Goal: Find specific page/section: Find specific page/section

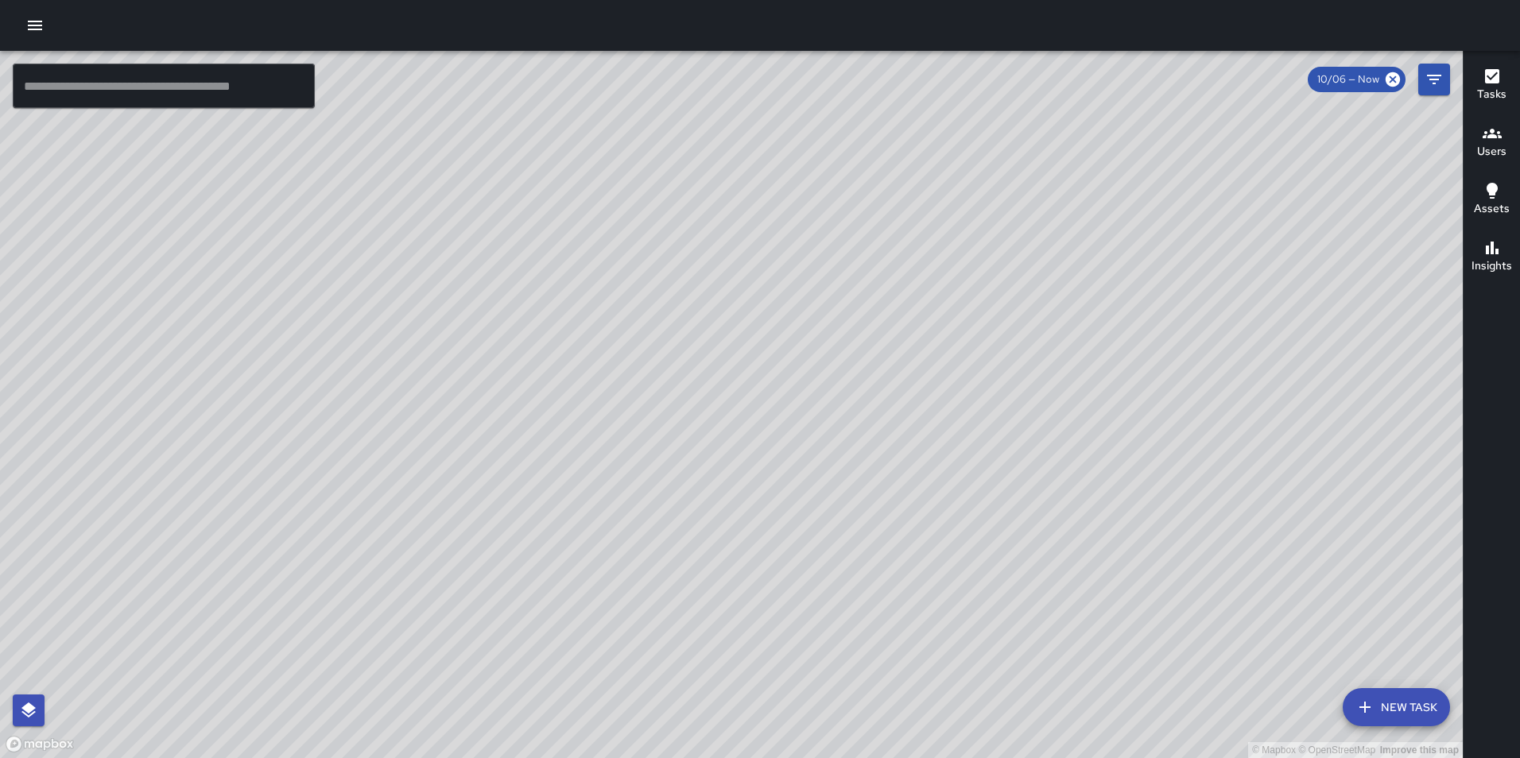
drag, startPoint x: 614, startPoint y: 679, endPoint x: 588, endPoint y: 414, distance: 265.9
click at [588, 414] on div "© Mapbox © OpenStreetMap Improve this map" at bounding box center [731, 404] width 1462 height 707
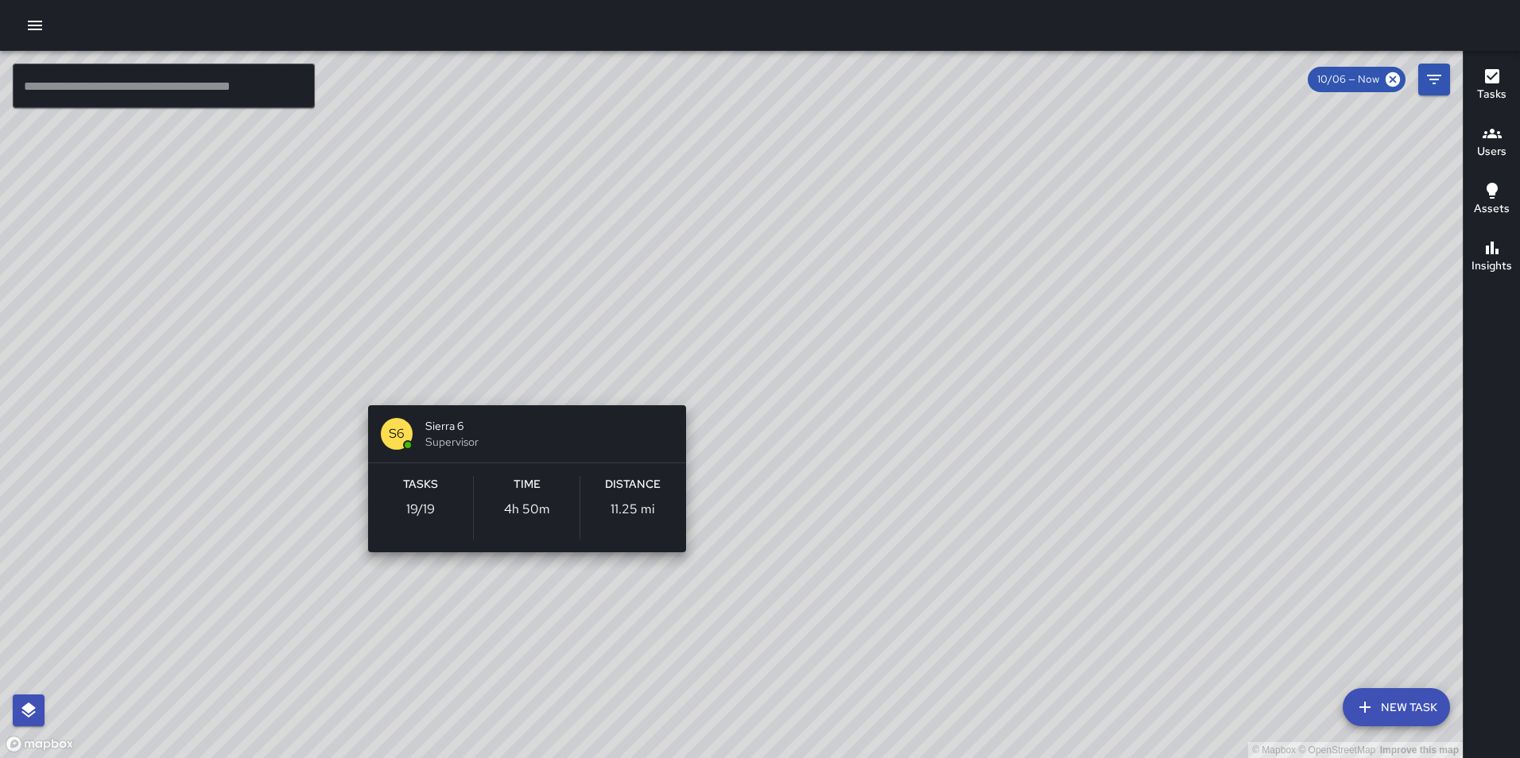
click at [516, 364] on div "© Mapbox © OpenStreetMap Improve this map S6 Sierra 6 Supervisor Tasks 19 / 19 …" at bounding box center [731, 404] width 1462 height 707
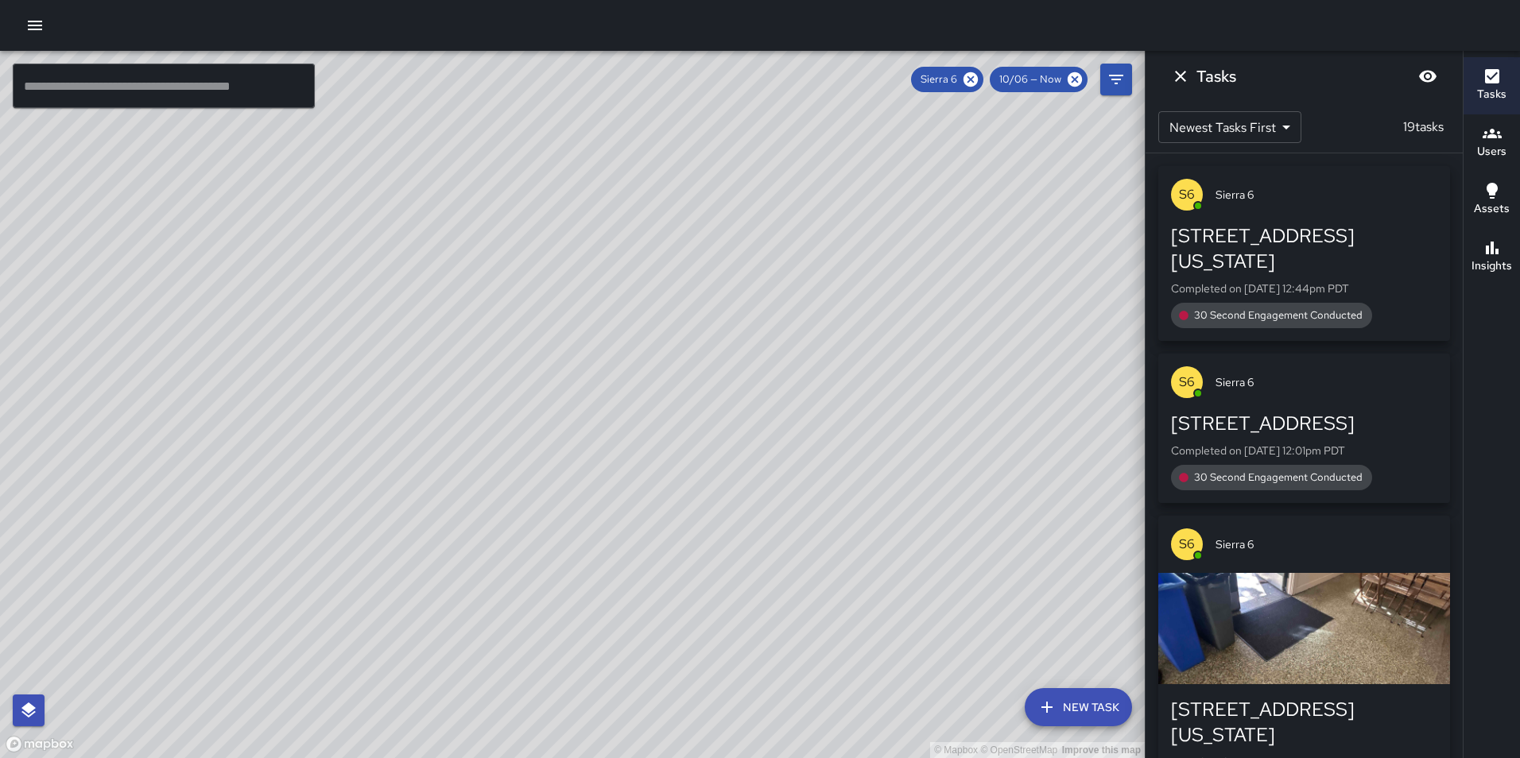
drag, startPoint x: 540, startPoint y: 214, endPoint x: 562, endPoint y: 338, distance: 125.8
click at [562, 338] on div "© Mapbox © OpenStreetMap Improve this map" at bounding box center [572, 404] width 1145 height 707
drag, startPoint x: 562, startPoint y: 325, endPoint x: 614, endPoint y: 245, distance: 95.9
click at [614, 245] on div "© Mapbox © OpenStreetMap Improve this map" at bounding box center [572, 404] width 1145 height 707
click at [975, 81] on icon at bounding box center [970, 79] width 17 height 17
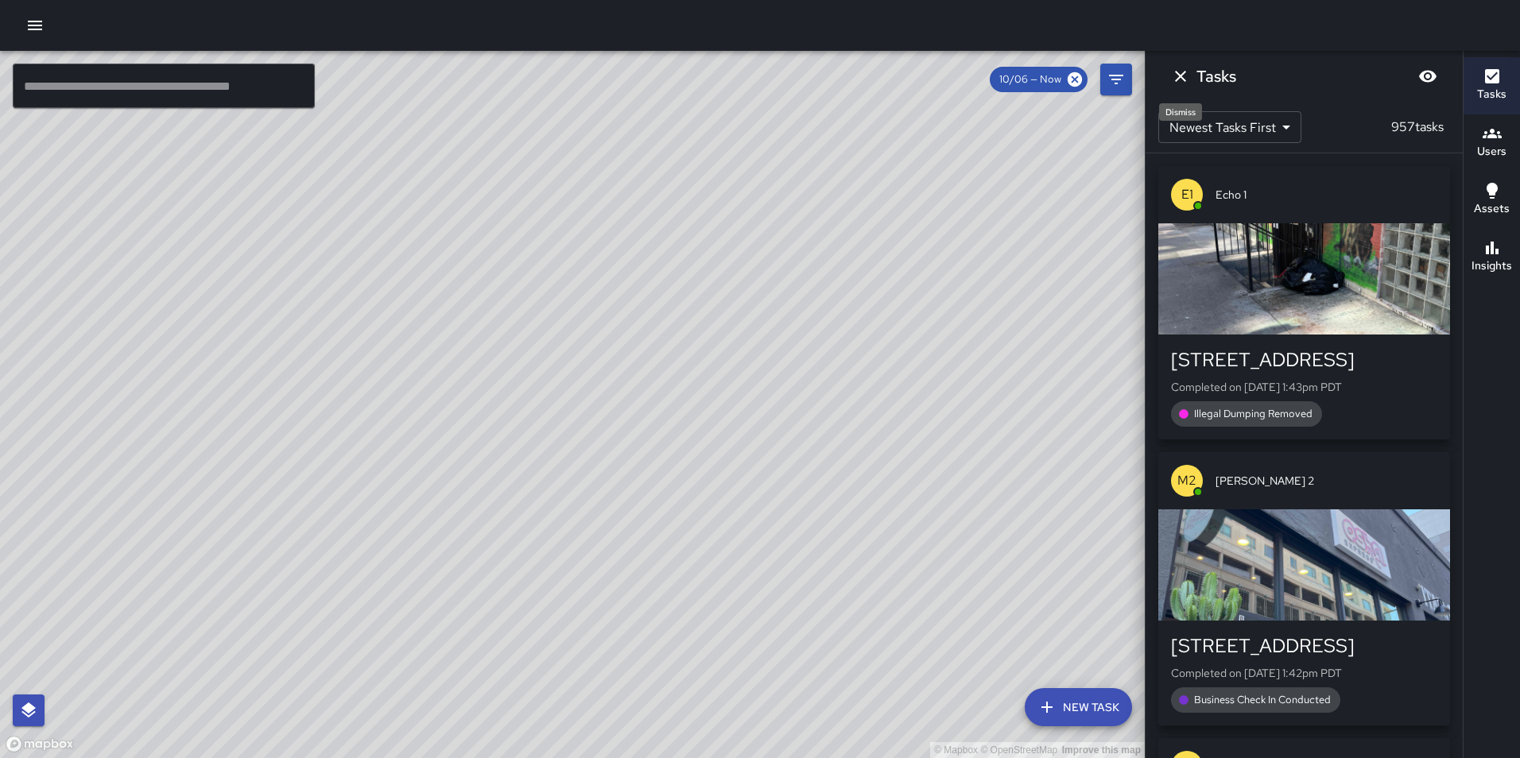
click at [1182, 80] on icon "Dismiss" at bounding box center [1180, 76] width 19 height 19
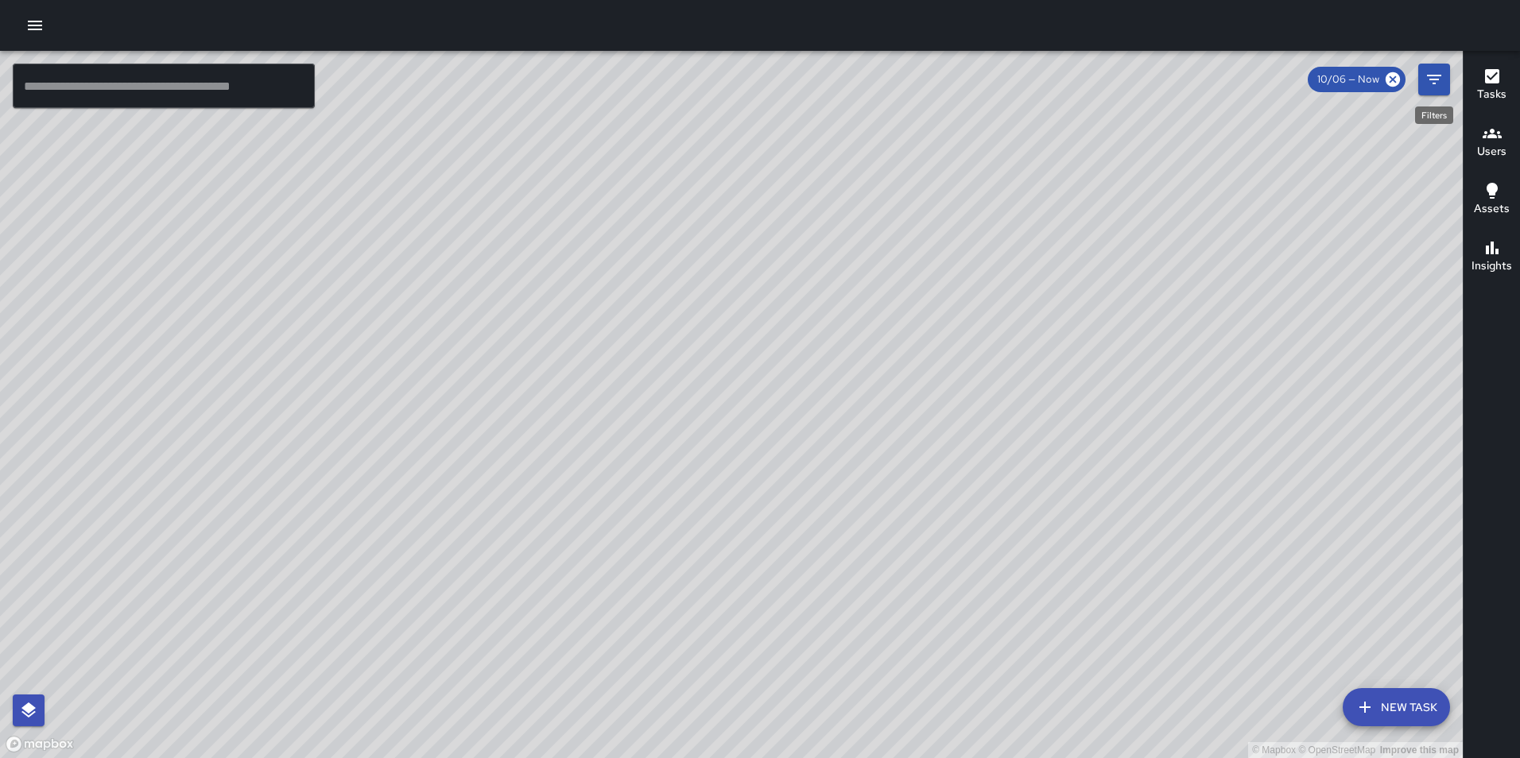
click at [1430, 91] on button "Filters" at bounding box center [1434, 80] width 32 height 32
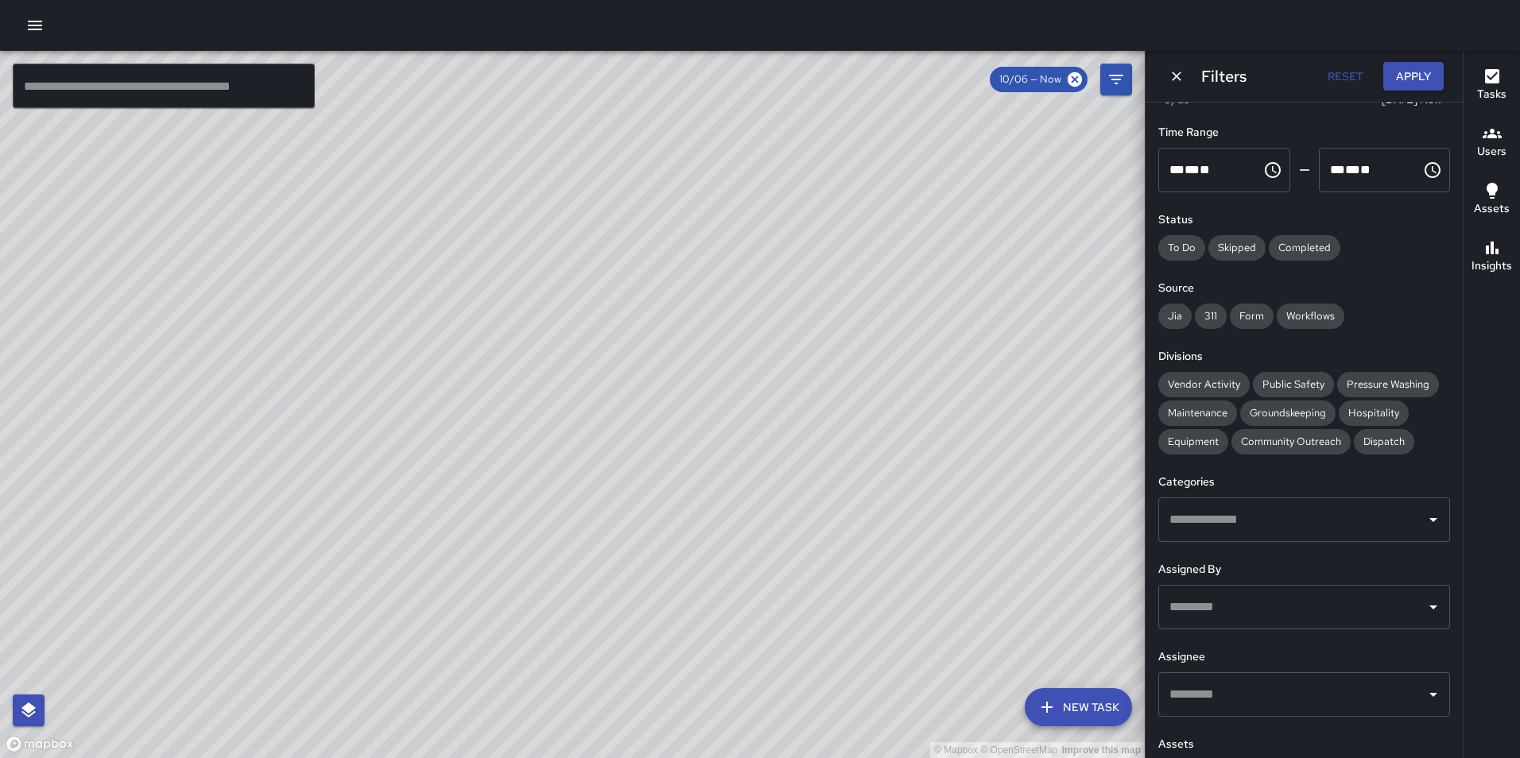
scroll to position [68, 0]
click at [1172, 695] on input "text" at bounding box center [1292, 698] width 254 height 30
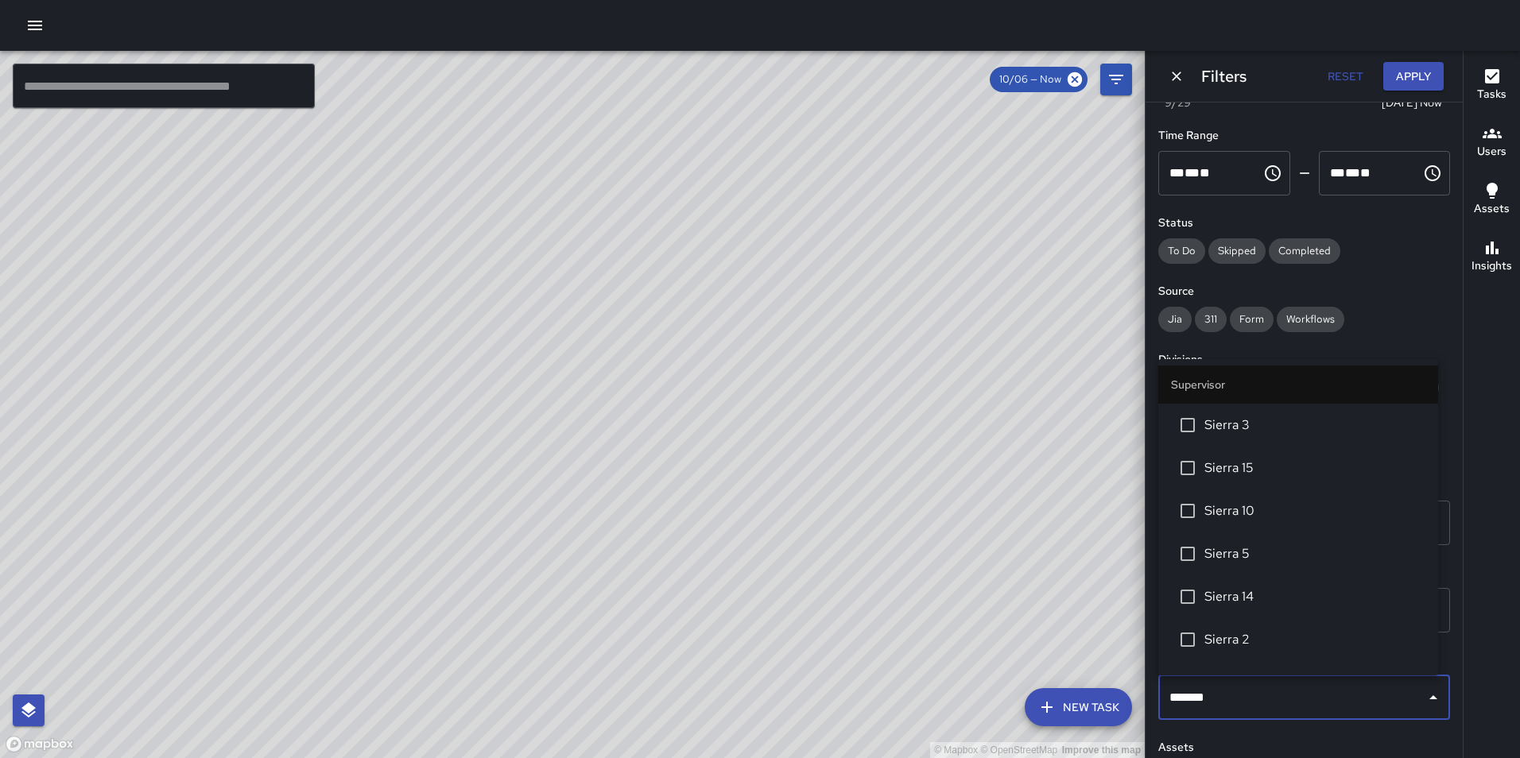
type input "********"
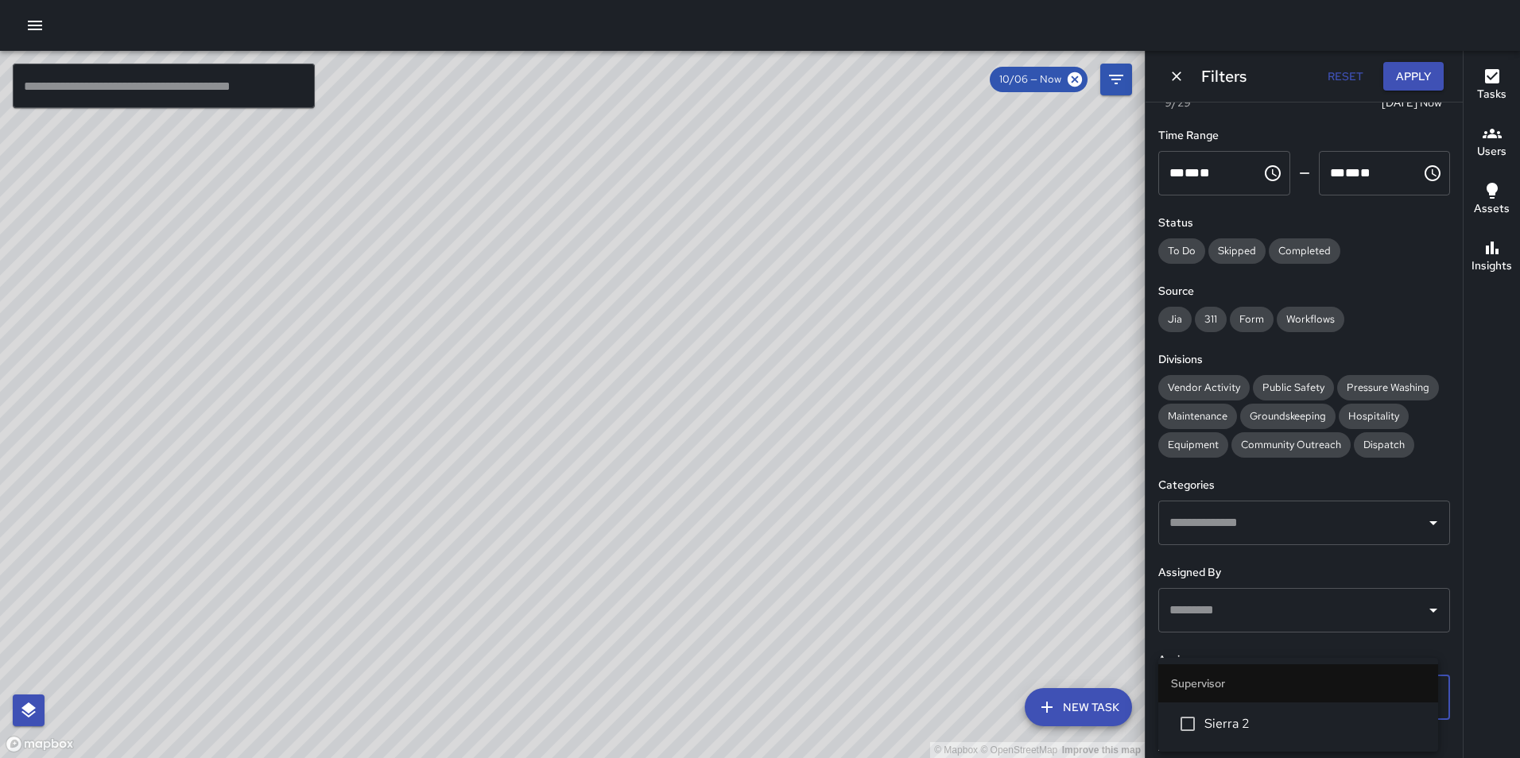
scroll to position [130, 0]
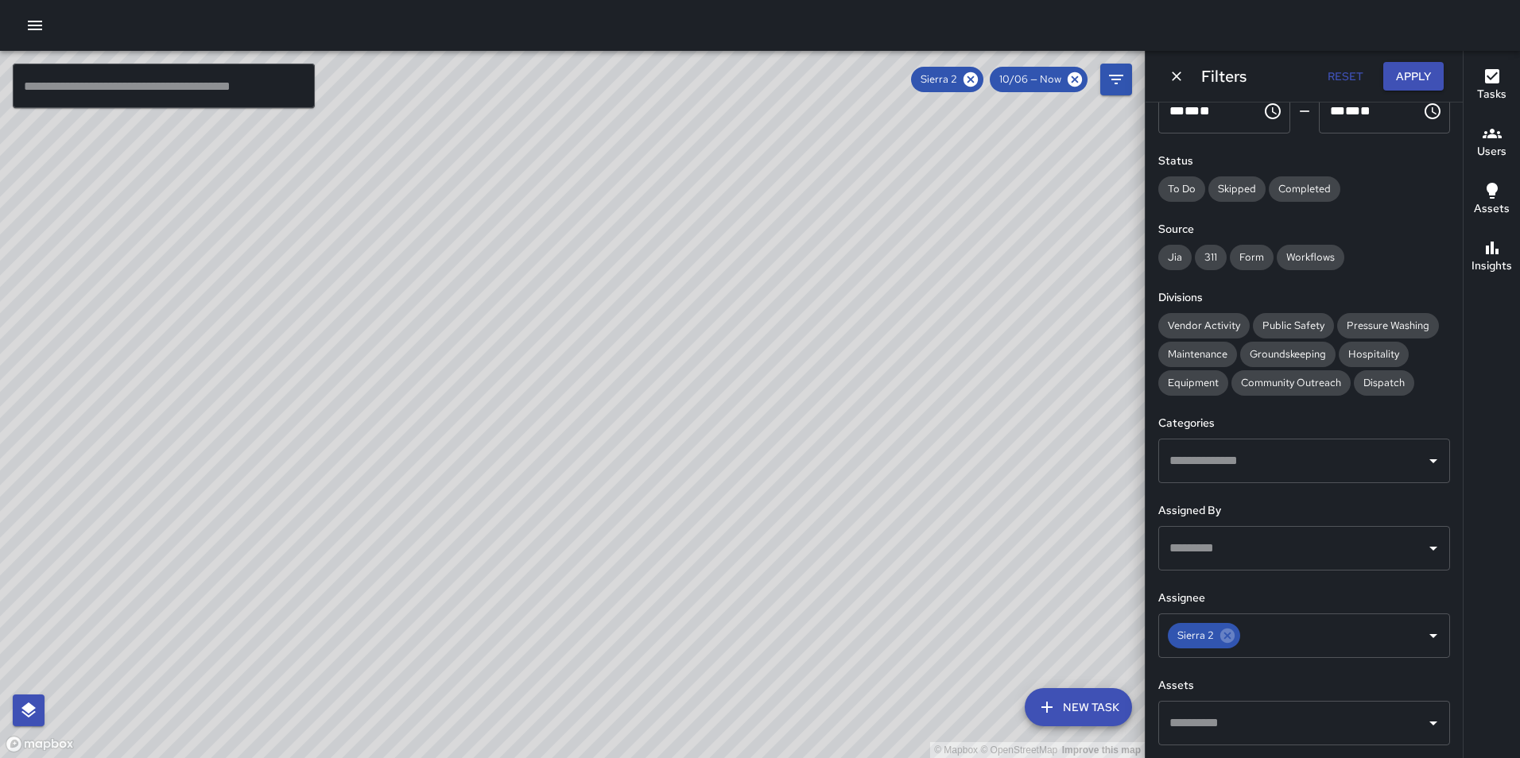
drag, startPoint x: 924, startPoint y: 294, endPoint x: 813, endPoint y: 486, distance: 222.2
click at [813, 486] on div "© Mapbox © OpenStreetMap Improve this map" at bounding box center [572, 404] width 1145 height 707
click at [965, 76] on icon at bounding box center [970, 79] width 17 height 17
click at [1206, 708] on input "text" at bounding box center [1292, 723] width 254 height 30
type input "********"
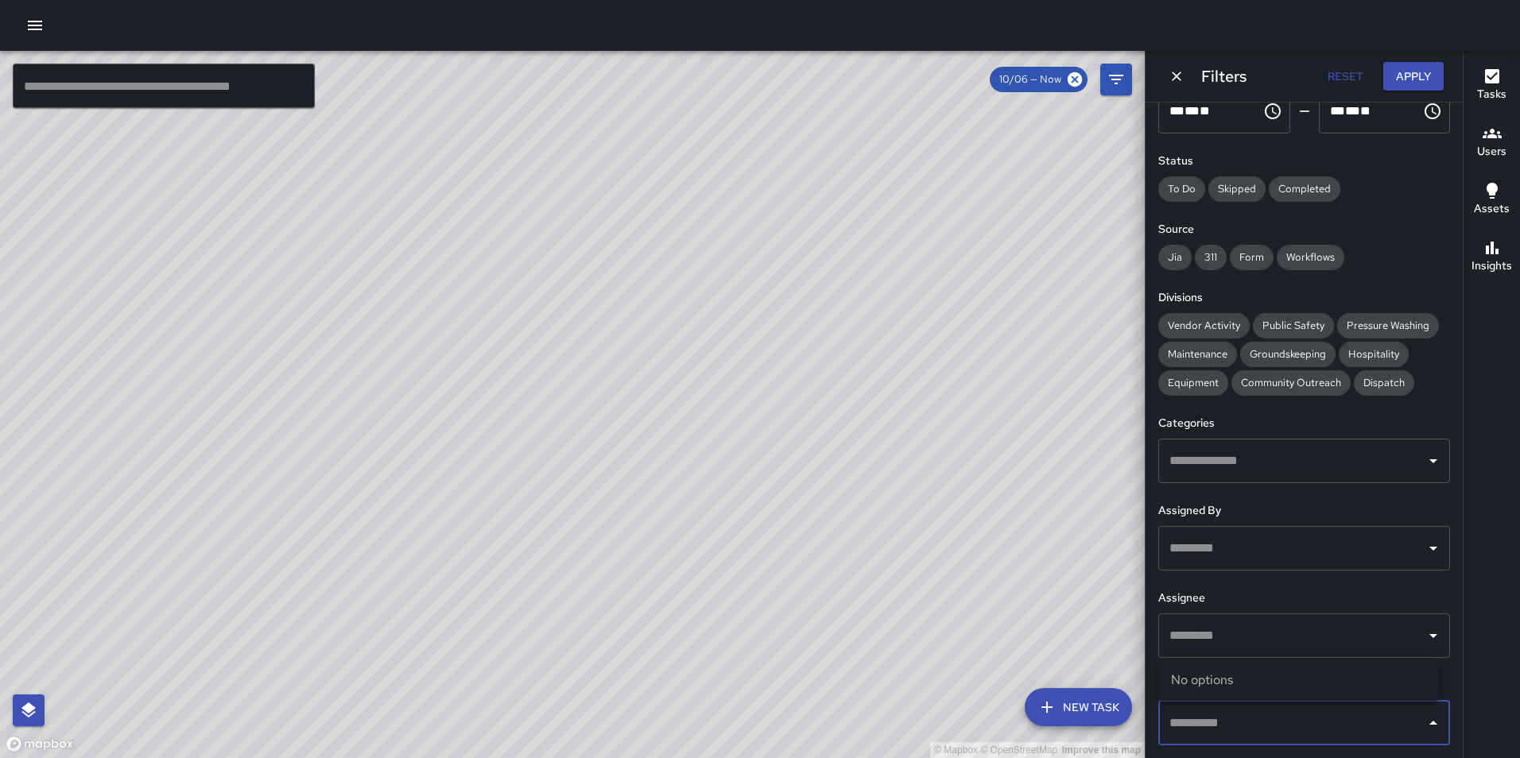
click at [1222, 628] on input "text" at bounding box center [1292, 636] width 254 height 30
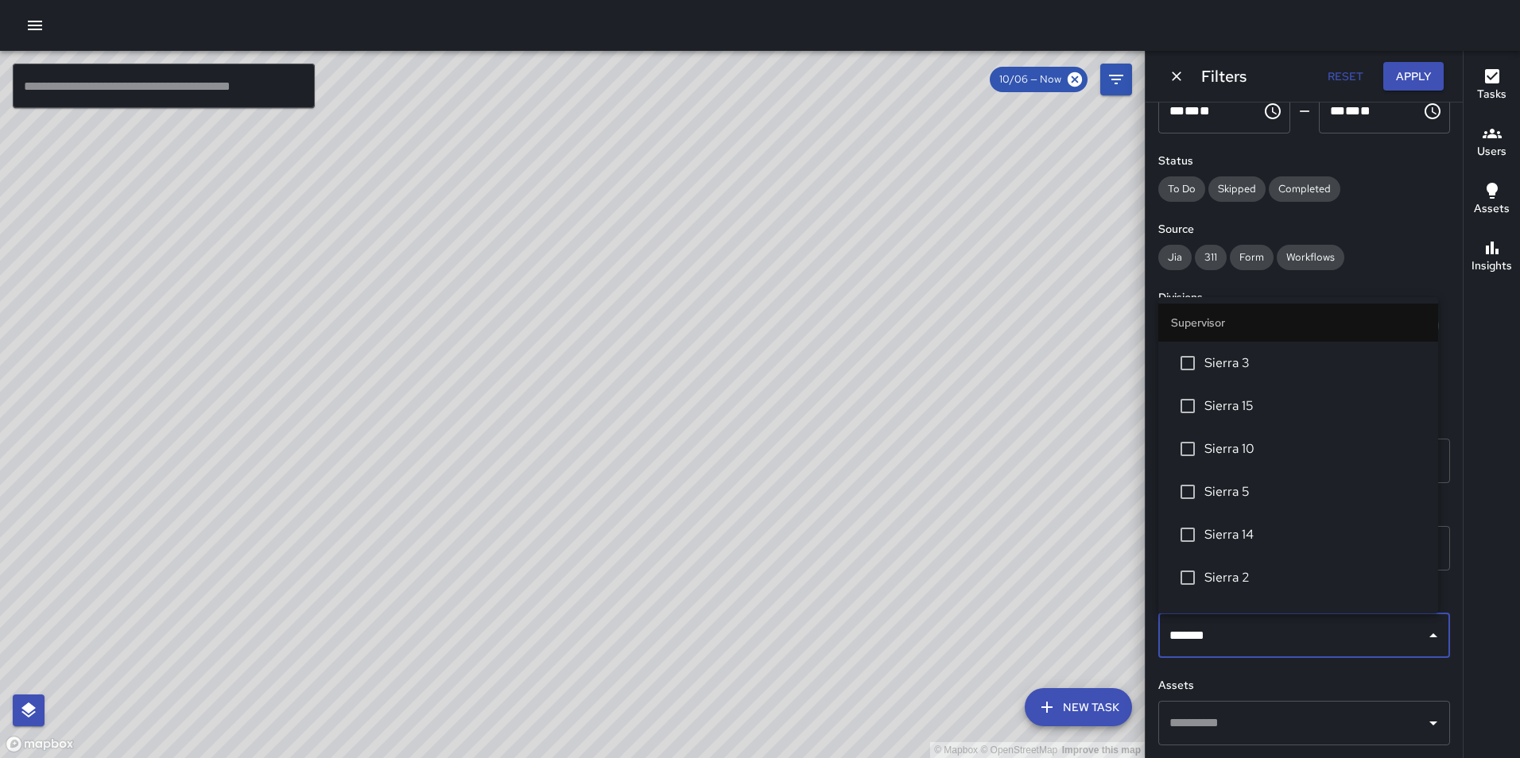
type input "********"
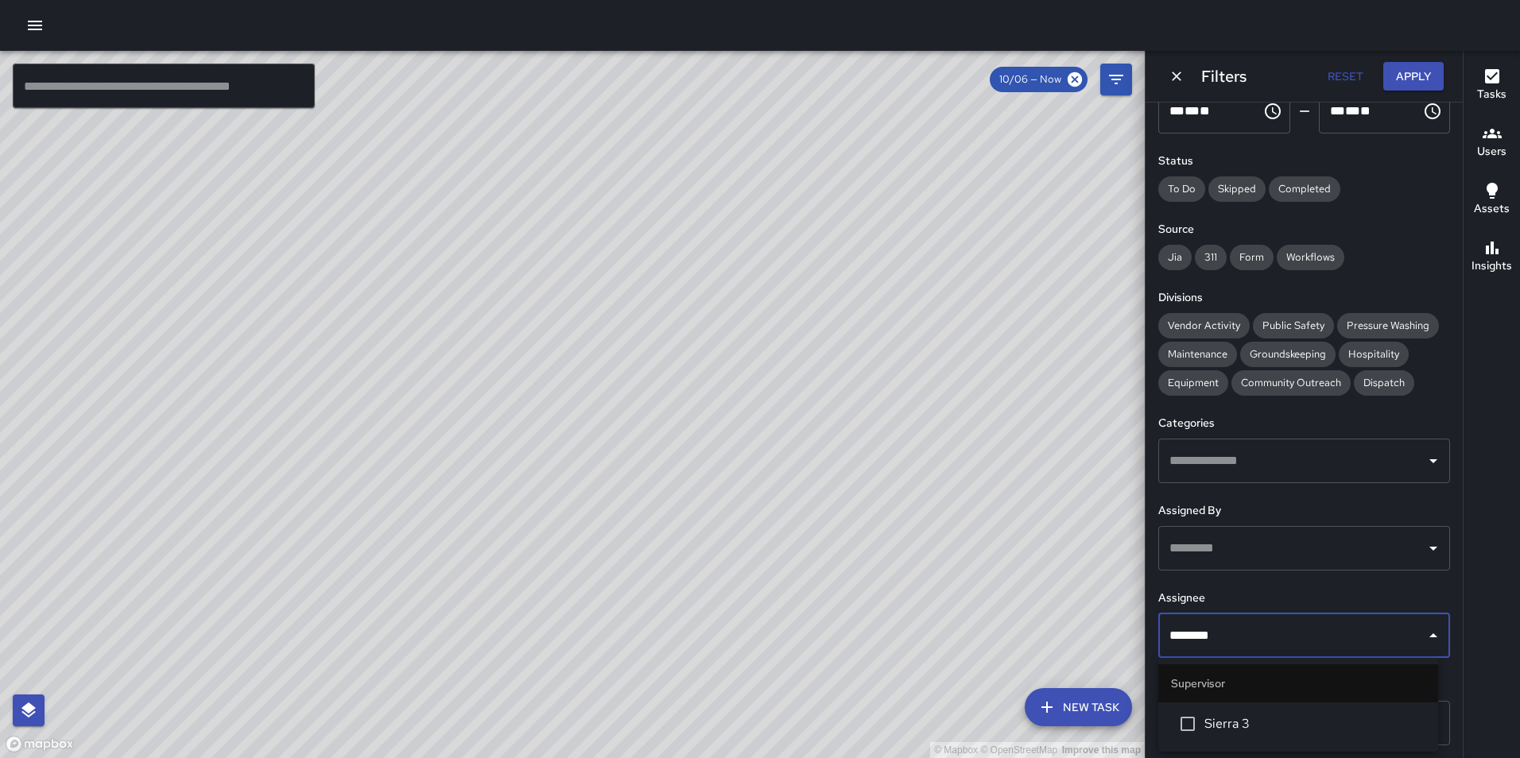
click at [1232, 721] on span "Sierra 3" at bounding box center [1314, 724] width 221 height 19
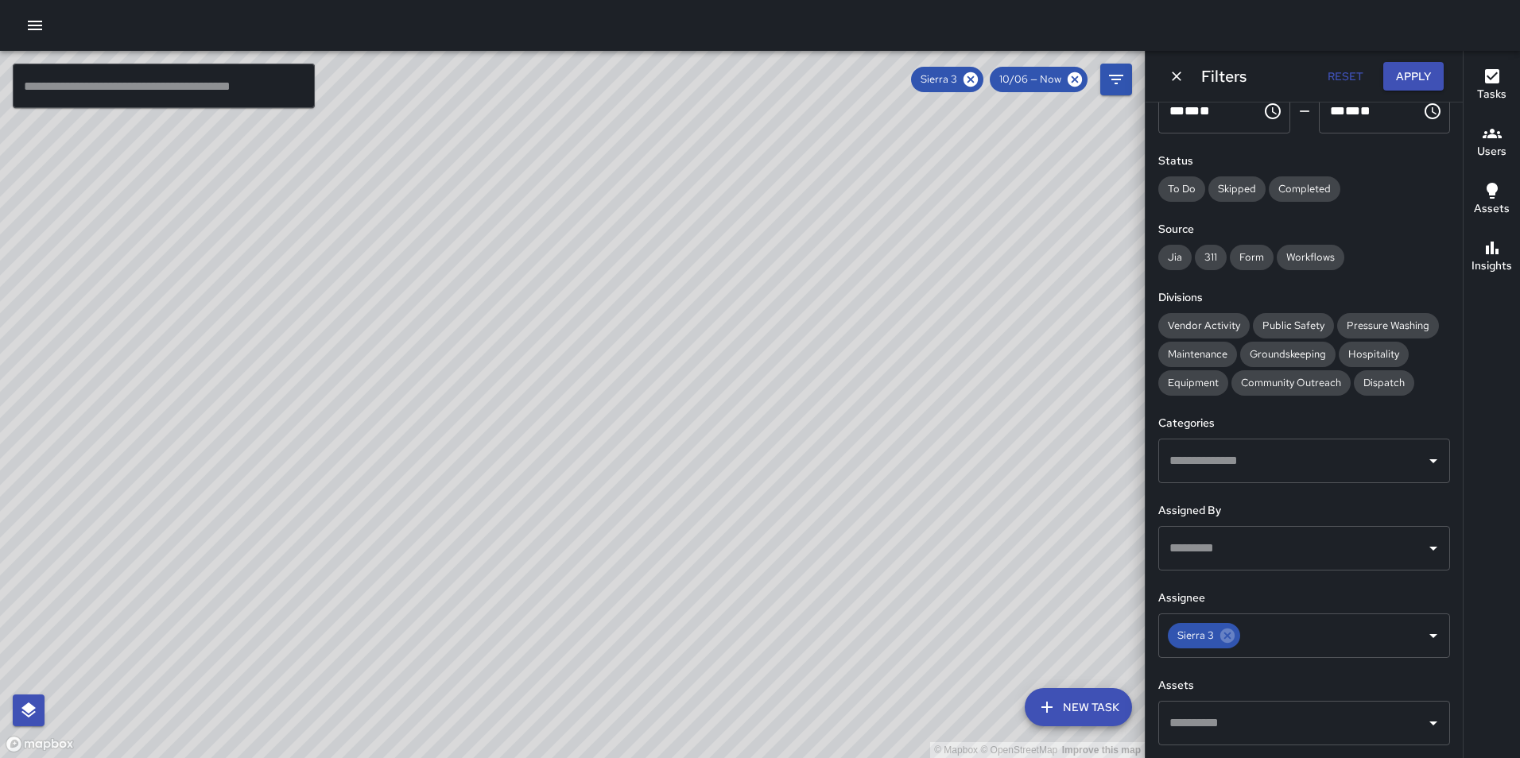
drag, startPoint x: 292, startPoint y: 560, endPoint x: 435, endPoint y: 432, distance: 192.5
click at [435, 432] on div "© Mapbox © OpenStreetMap Improve this map" at bounding box center [572, 404] width 1145 height 707
click at [976, 76] on icon at bounding box center [970, 79] width 14 height 14
click at [1174, 75] on icon "Dismiss" at bounding box center [1177, 77] width 10 height 10
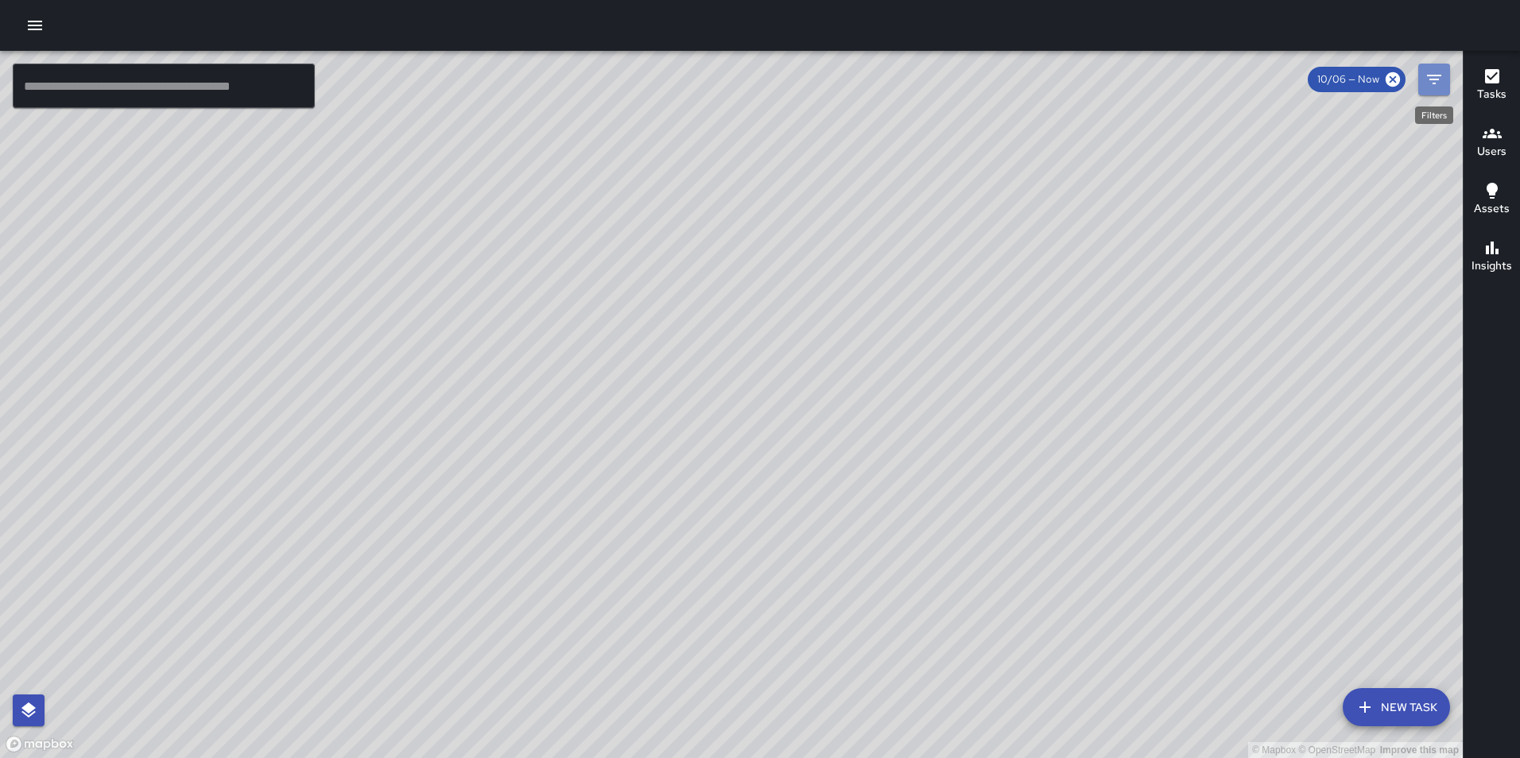
click at [1439, 70] on icon "Filters" at bounding box center [1433, 79] width 19 height 19
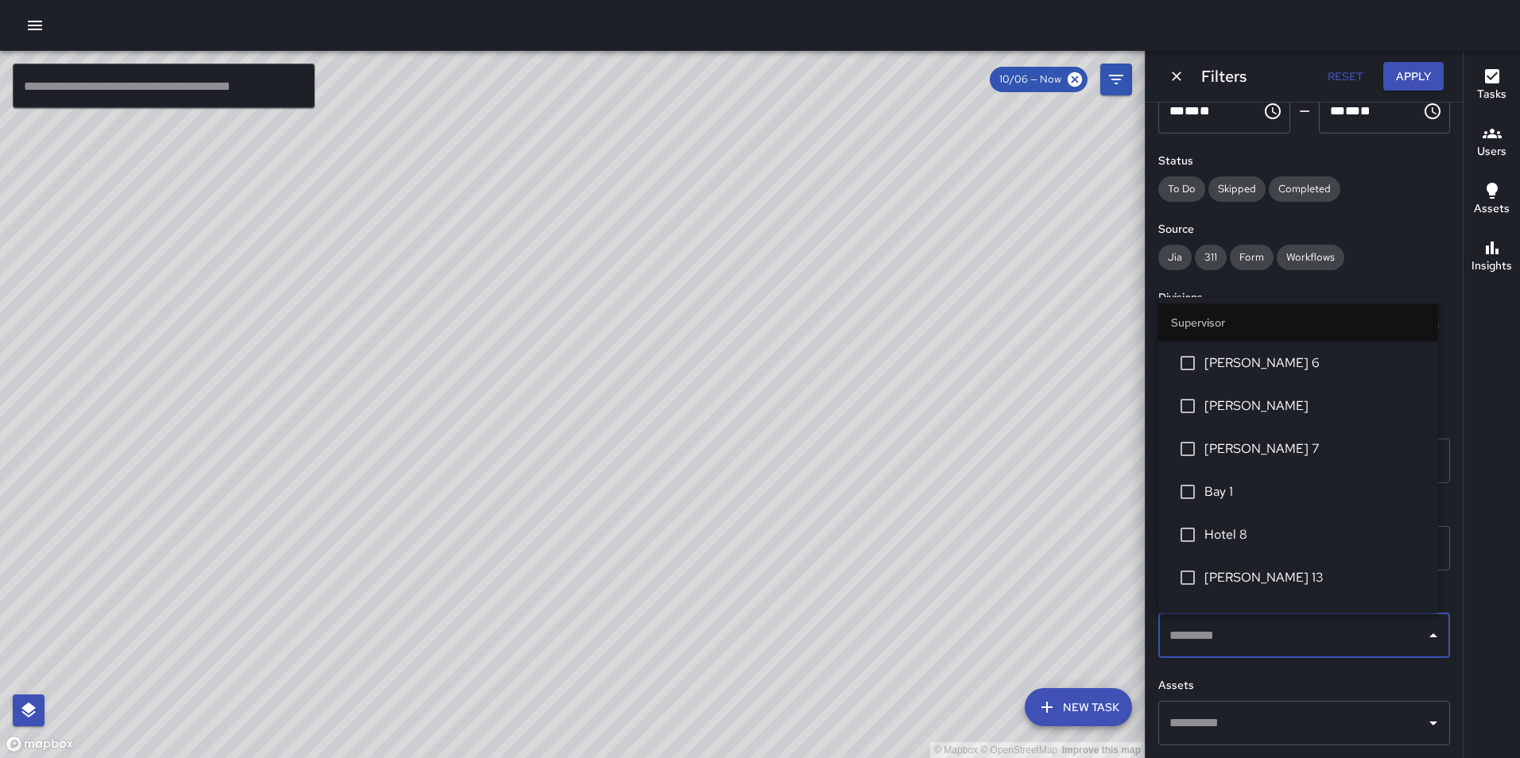
click at [1210, 628] on input "text" at bounding box center [1292, 636] width 254 height 30
type input "********"
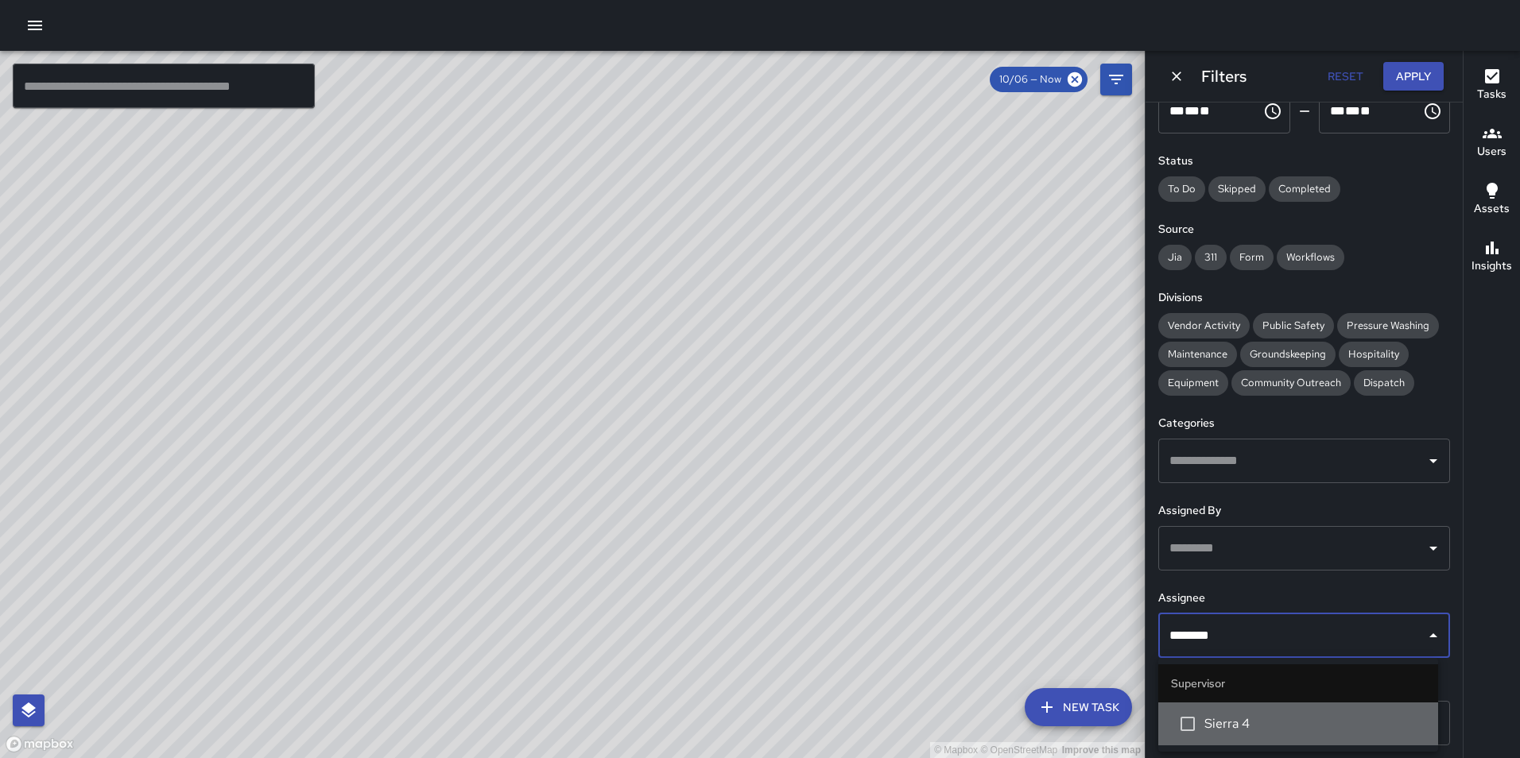
click at [1236, 723] on span "Sierra 4" at bounding box center [1314, 724] width 221 height 19
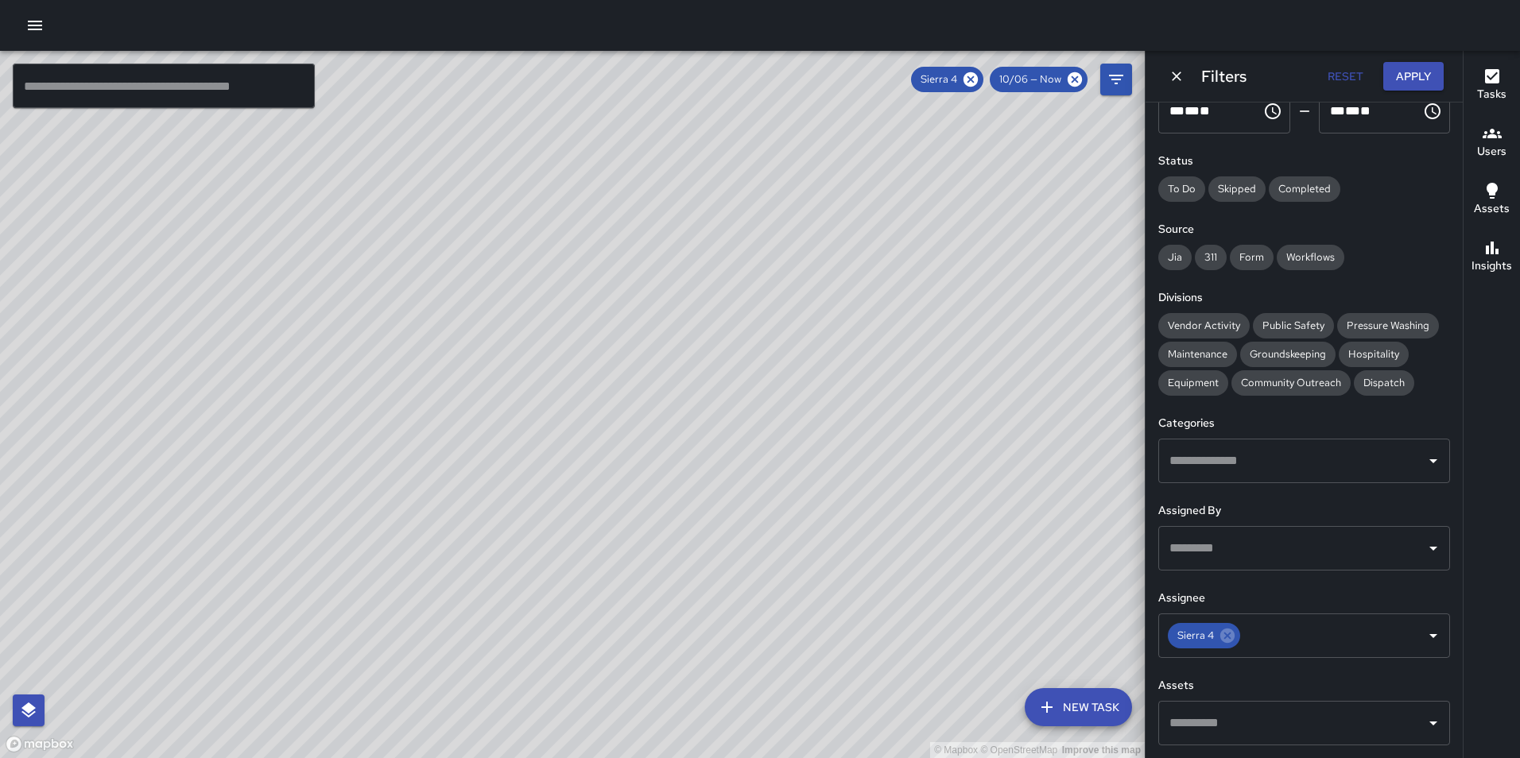
drag, startPoint x: 746, startPoint y: 265, endPoint x: 707, endPoint y: 429, distance: 168.3
click at [707, 429] on div "© Mapbox © OpenStreetMap Improve this map" at bounding box center [572, 404] width 1145 height 707
click at [1260, 384] on span "Community Outreach" at bounding box center [1290, 383] width 119 height 16
click at [1276, 327] on span "Public Safety" at bounding box center [1293, 326] width 81 height 16
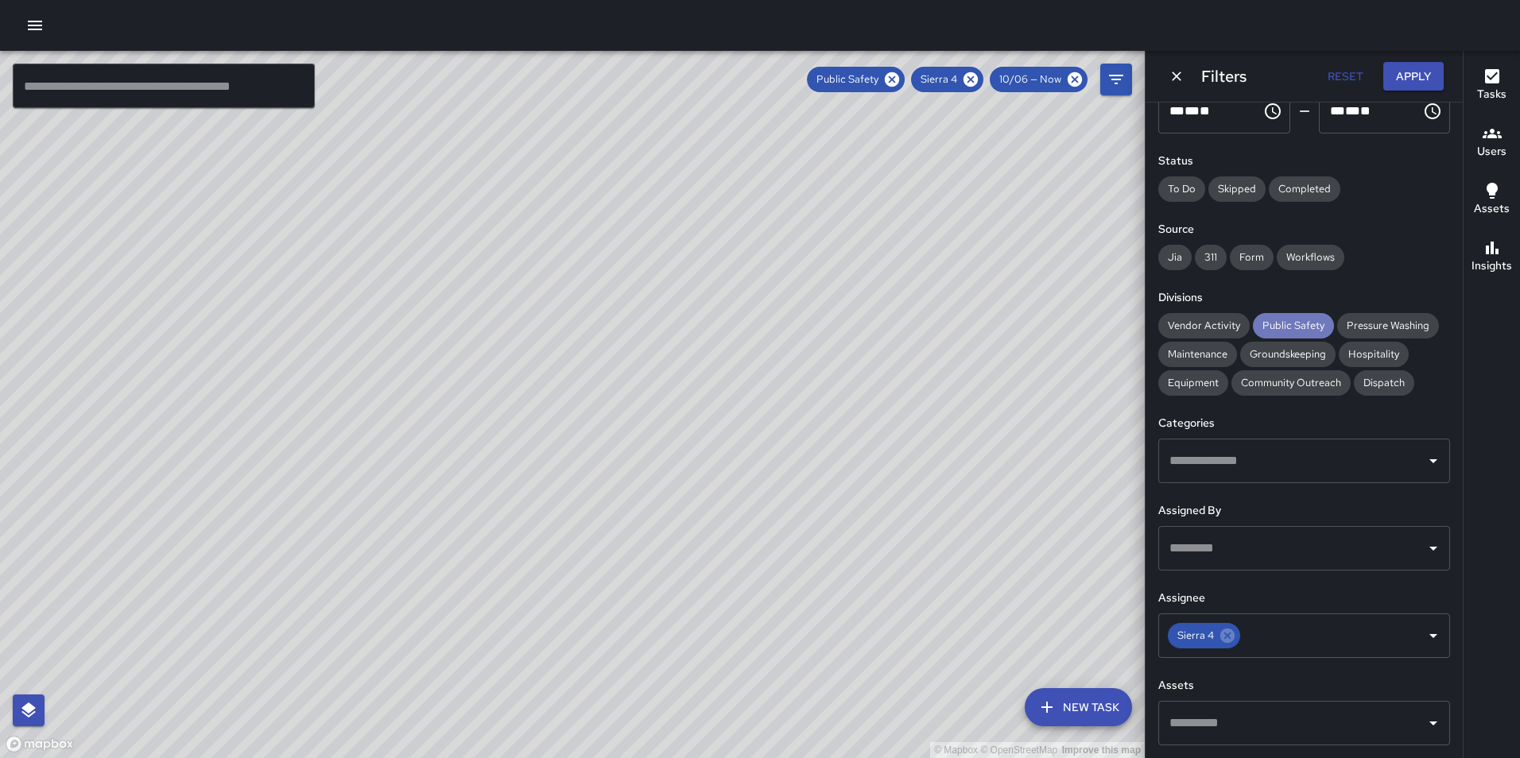
click at [1276, 327] on span "Public Safety" at bounding box center [1293, 326] width 81 height 16
click at [970, 77] on icon at bounding box center [970, 79] width 17 height 17
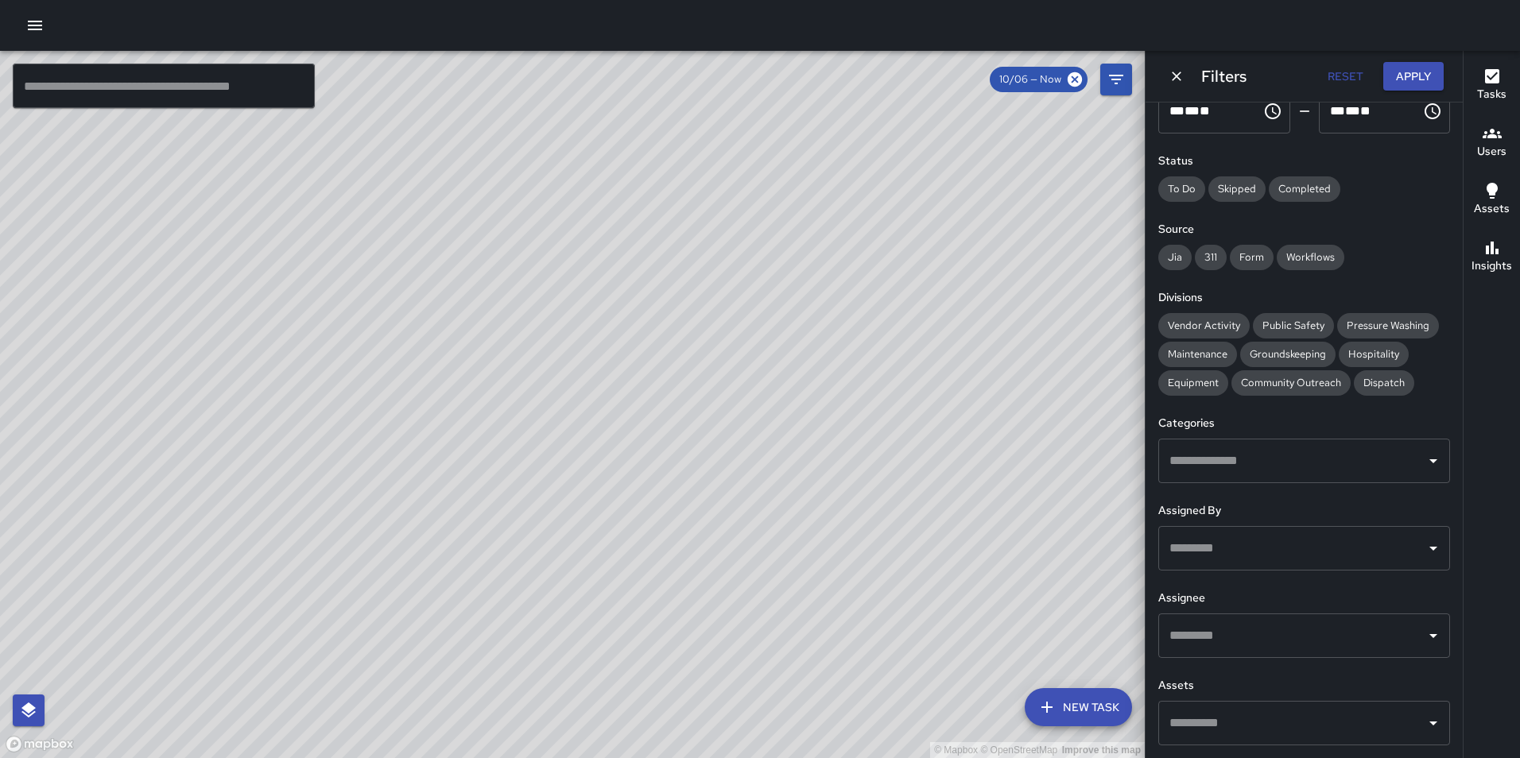
click at [1246, 640] on input "text" at bounding box center [1292, 636] width 254 height 30
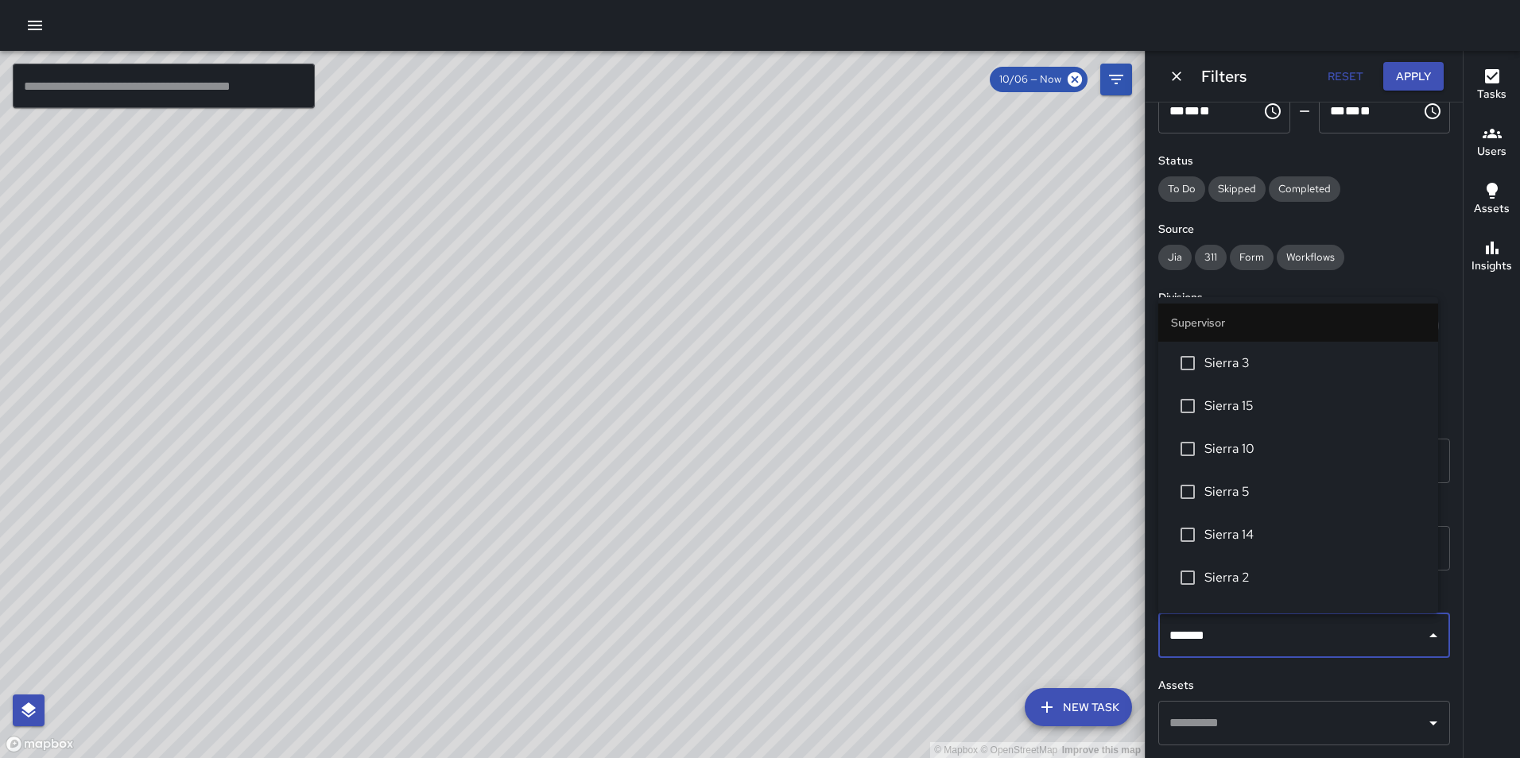
type input "********"
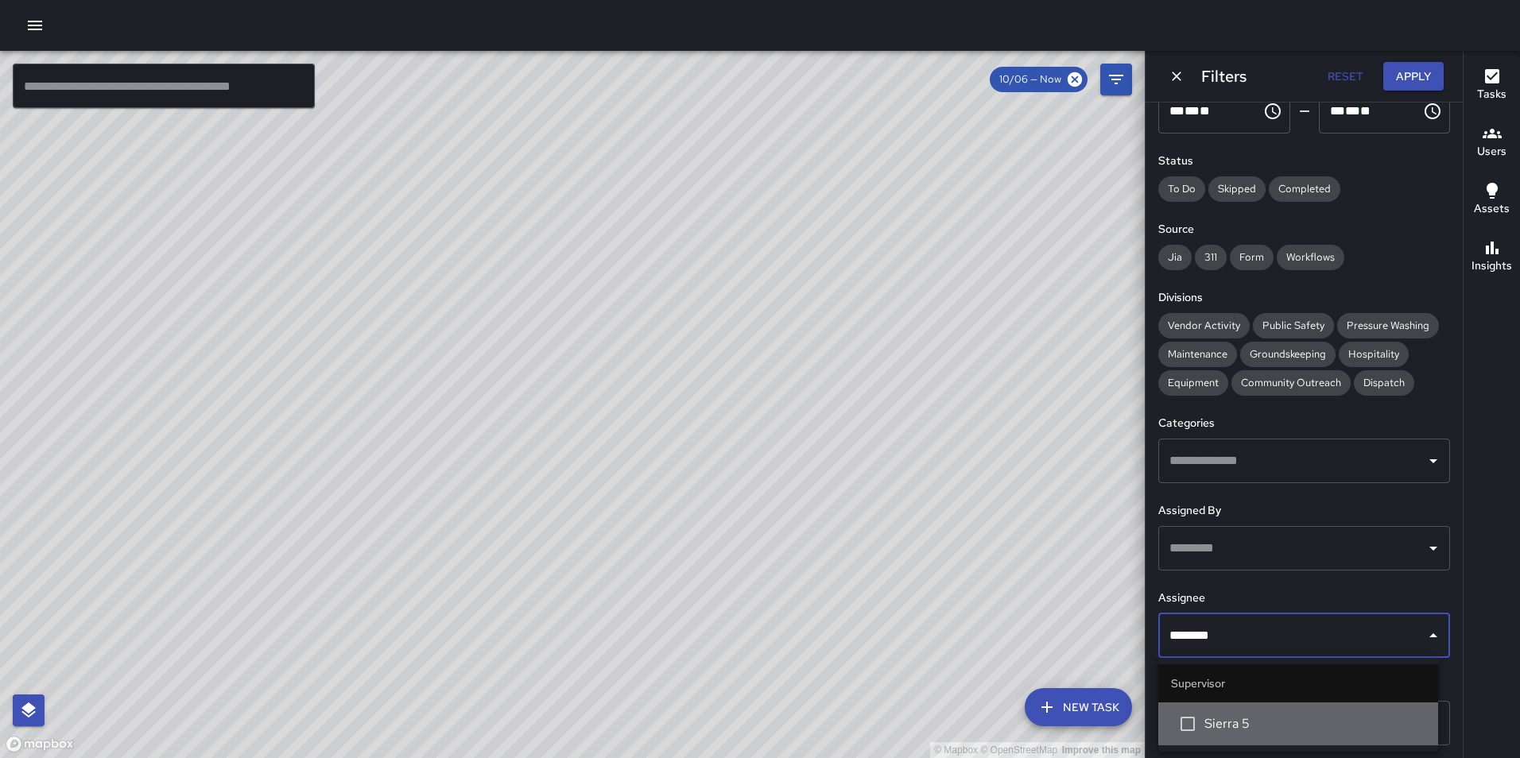
click at [1240, 730] on span "Sierra 5" at bounding box center [1314, 724] width 221 height 19
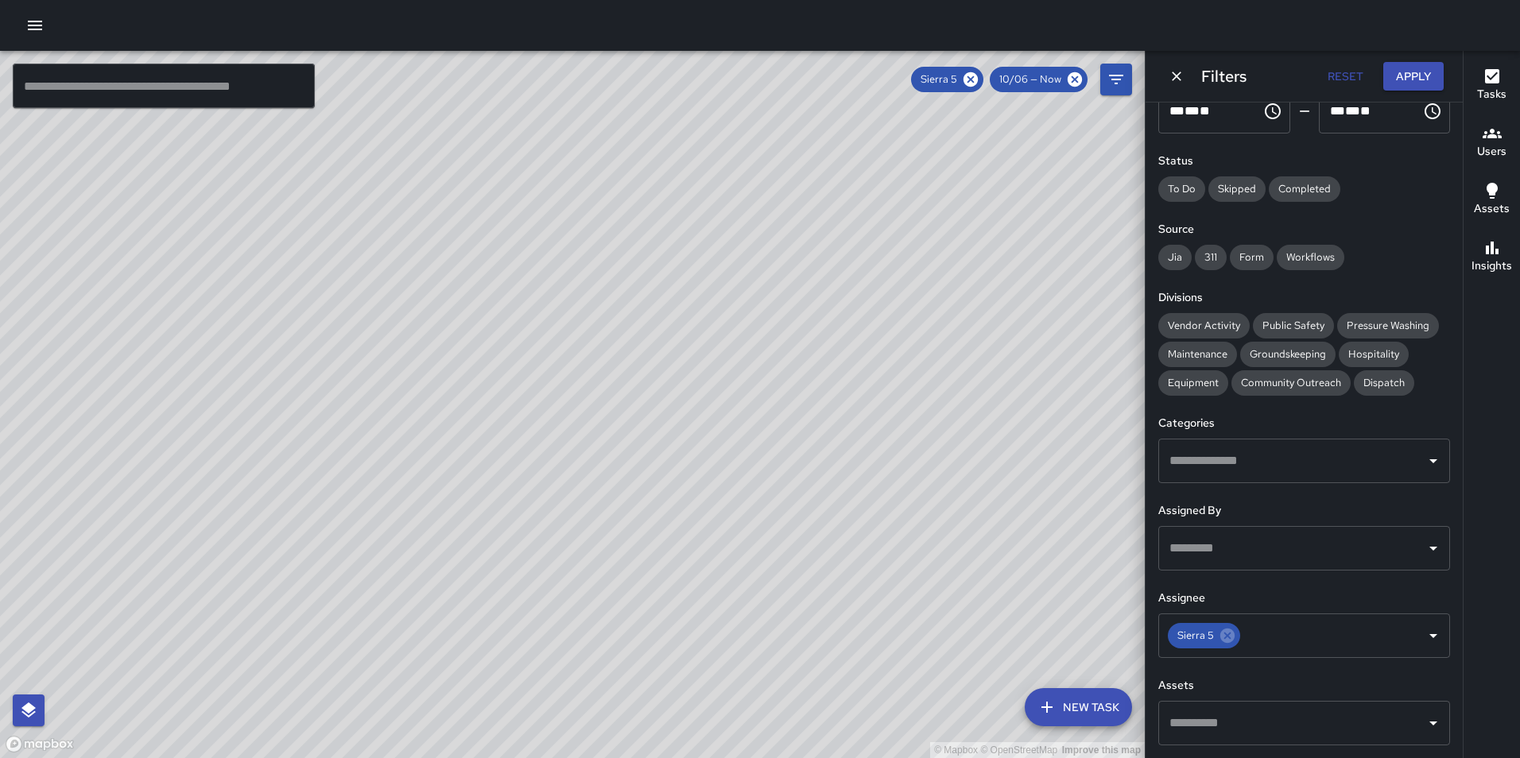
drag, startPoint x: 580, startPoint y: 658, endPoint x: 785, endPoint y: 423, distance: 312.1
click at [785, 423] on div "© Mapbox © OpenStreetMap Improve this map" at bounding box center [572, 404] width 1145 height 707
drag, startPoint x: 630, startPoint y: 621, endPoint x: 296, endPoint y: 560, distance: 339.3
drag, startPoint x: 296, startPoint y: 560, endPoint x: 998, endPoint y: 335, distance: 737.2
click at [998, 335] on div "© Mapbox © OpenStreetMap Improve this map" at bounding box center [572, 404] width 1145 height 707
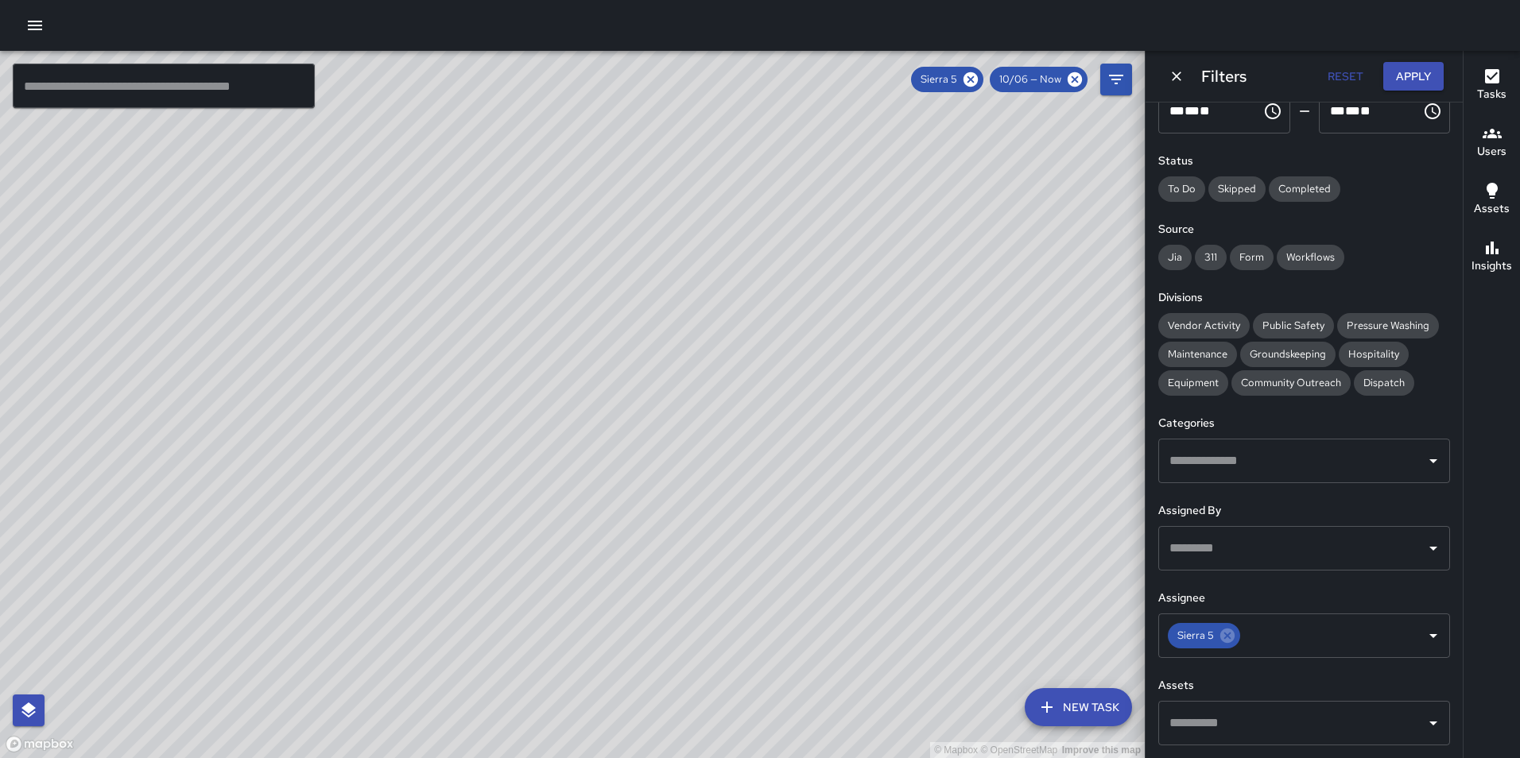
drag, startPoint x: 788, startPoint y: 401, endPoint x: 766, endPoint y: 445, distance: 49.1
click at [766, 445] on div "© Mapbox © OpenStreetMap Improve this map" at bounding box center [572, 404] width 1145 height 707
drag, startPoint x: 766, startPoint y: 445, endPoint x: 726, endPoint y: 407, distance: 55.7
click at [726, 407] on div "© Mapbox © OpenStreetMap Improve this map" at bounding box center [572, 404] width 1145 height 707
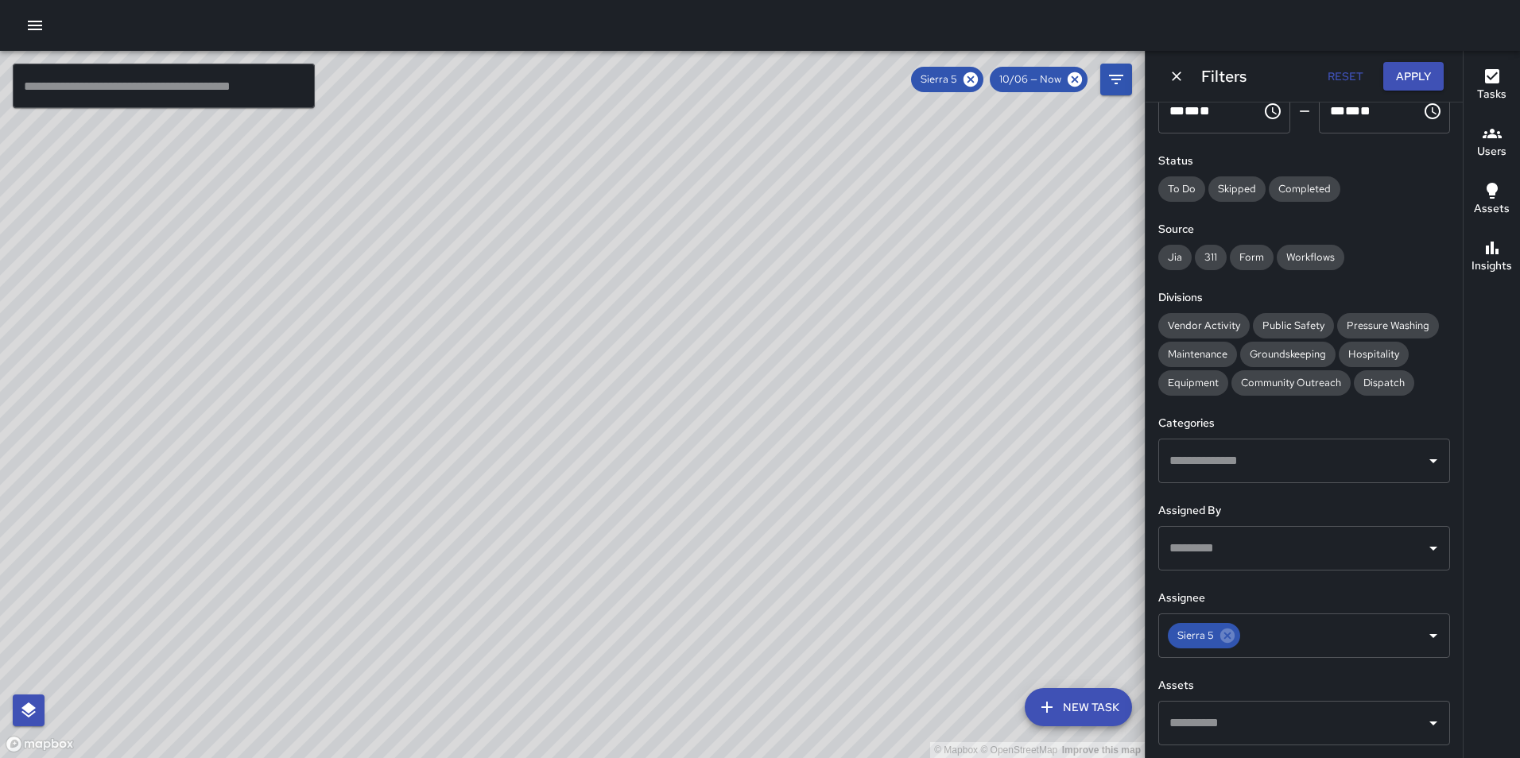
drag, startPoint x: 726, startPoint y: 407, endPoint x: 1102, endPoint y: 385, distance: 377.4
click at [1102, 385] on div "© Mapbox © OpenStreetMap Improve this map" at bounding box center [572, 404] width 1145 height 707
drag, startPoint x: 835, startPoint y: 476, endPoint x: 800, endPoint y: 610, distance: 137.8
click at [800, 610] on div "© Mapbox © OpenStreetMap Improve this map" at bounding box center [572, 404] width 1145 height 707
drag, startPoint x: 489, startPoint y: 572, endPoint x: 508, endPoint y: 509, distance: 65.6
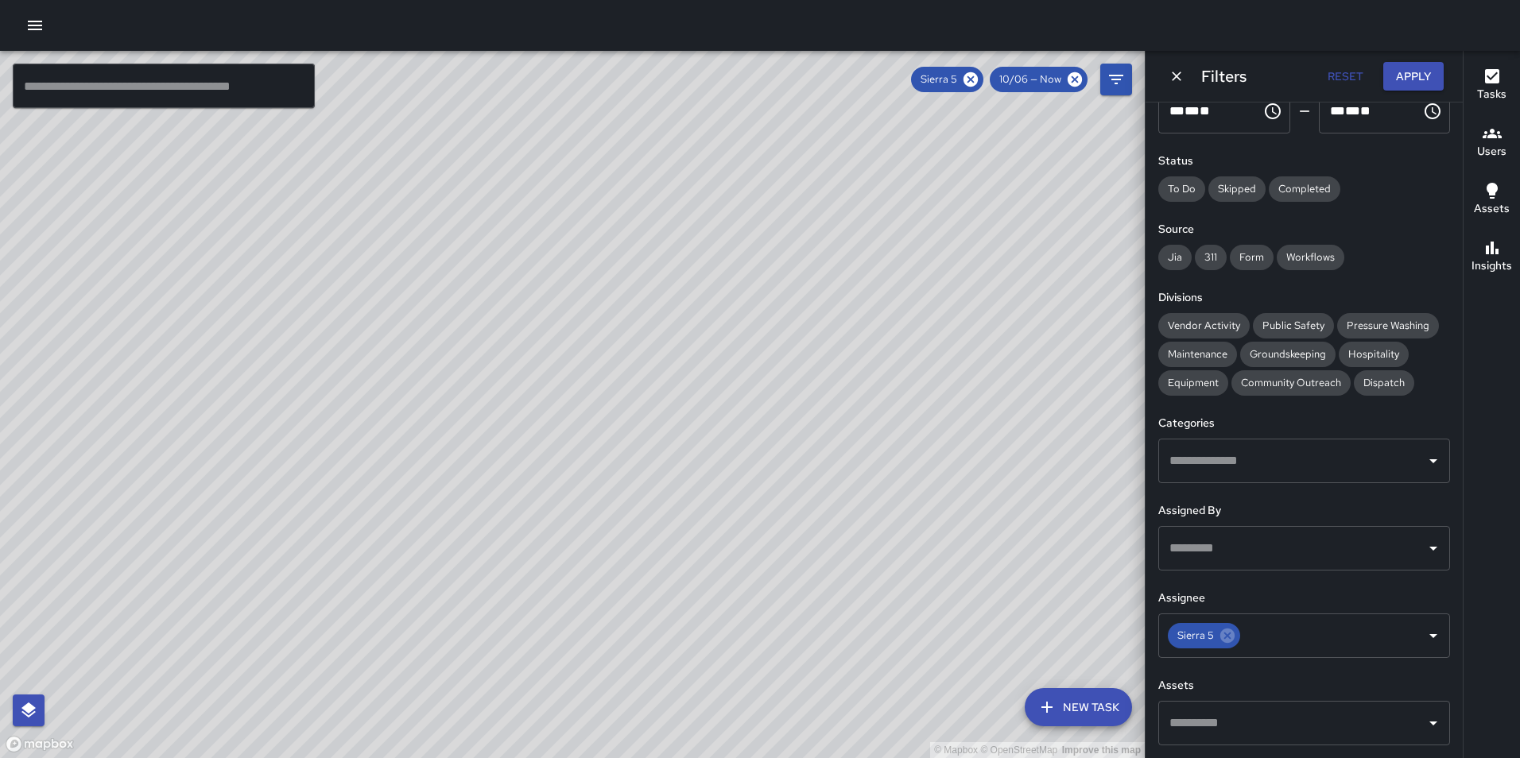
click at [508, 509] on div "© Mapbox © OpenStreetMap Improve this map" at bounding box center [572, 404] width 1145 height 707
drag, startPoint x: 702, startPoint y: 284, endPoint x: 630, endPoint y: 483, distance: 212.2
click at [630, 483] on div "© Mapbox © OpenStreetMap Improve this map" at bounding box center [572, 404] width 1145 height 707
drag, startPoint x: 749, startPoint y: 269, endPoint x: 770, endPoint y: 425, distance: 158.0
click at [770, 425] on div "© Mapbox © OpenStreetMap Improve this map" at bounding box center [572, 404] width 1145 height 707
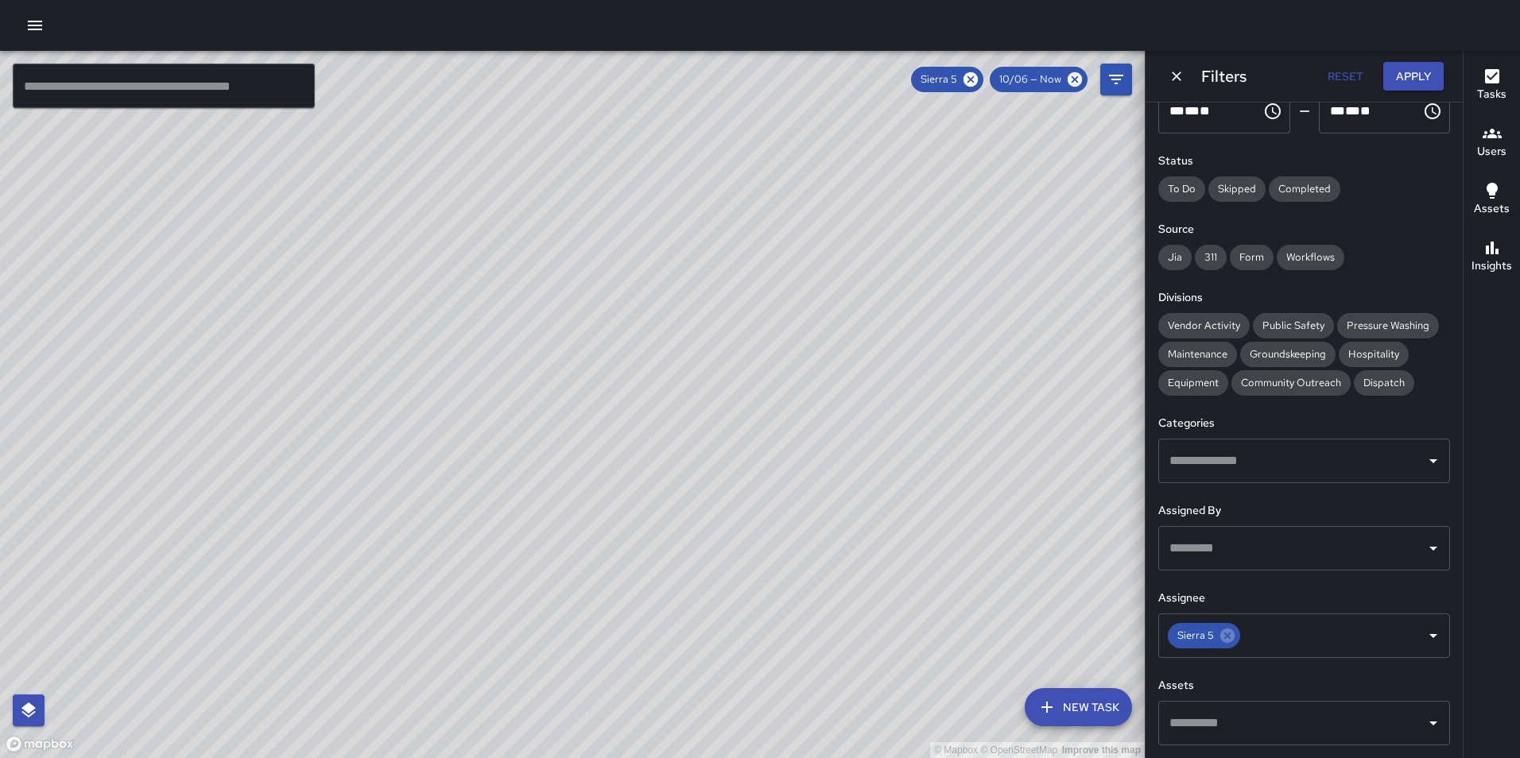
drag, startPoint x: 738, startPoint y: 227, endPoint x: 798, endPoint y: 1, distance: 233.5
click at [798, 1] on div "© Mapbox © OpenStreetMap Improve this map ​ New Task Sierra 5 10/06 — Now Map L…" at bounding box center [760, 379] width 1520 height 758
click at [970, 71] on icon at bounding box center [970, 79] width 17 height 17
drag, startPoint x: 786, startPoint y: 207, endPoint x: 707, endPoint y: 475, distance: 279.4
click at [707, 475] on div "© Mapbox © OpenStreetMap Improve this map" at bounding box center [572, 404] width 1145 height 707
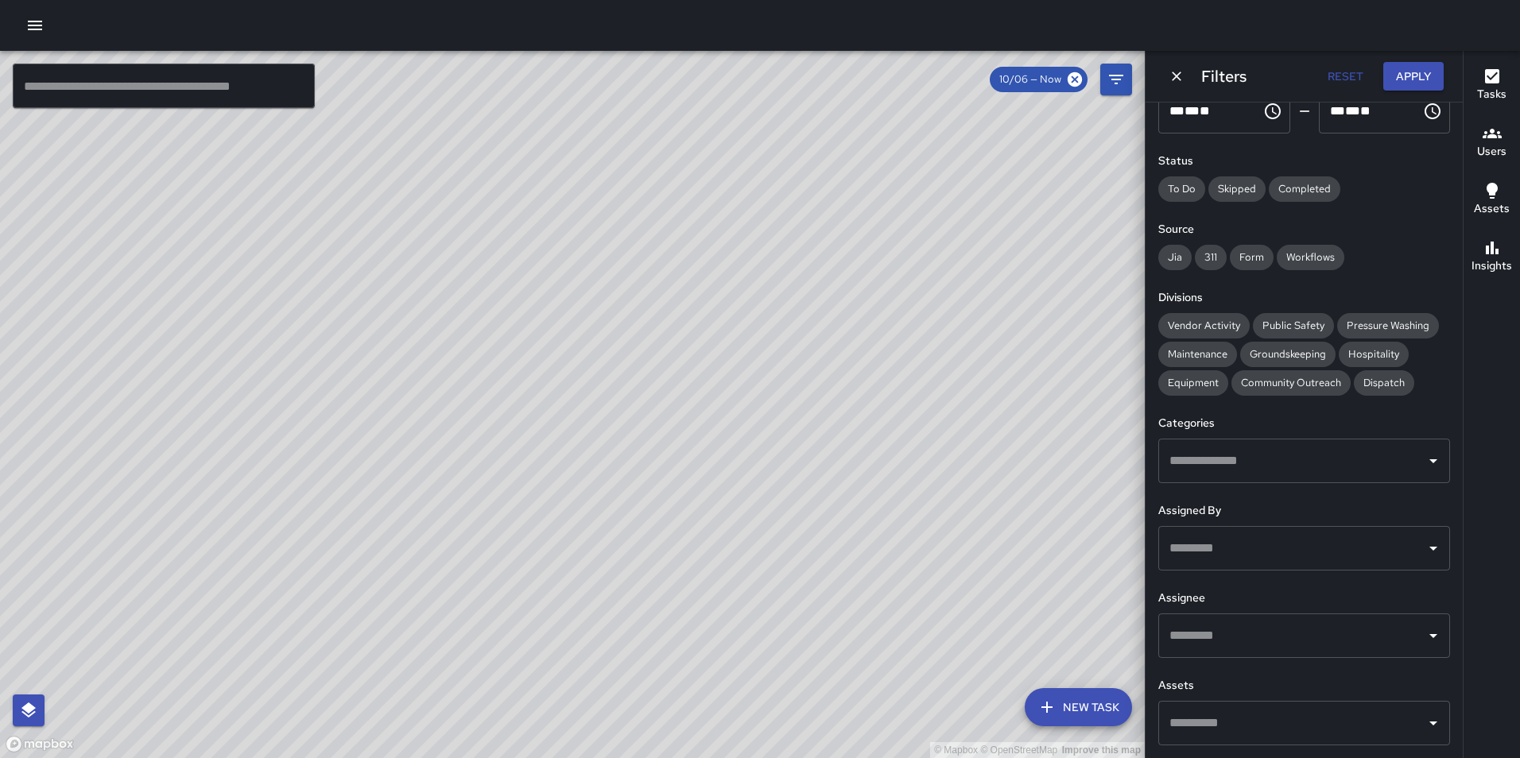
drag, startPoint x: 831, startPoint y: 277, endPoint x: 810, endPoint y: 475, distance: 199.0
click at [810, 475] on div "© Mapbox © OpenStreetMap Improve this map" at bounding box center [572, 404] width 1145 height 707
click at [359, 386] on div "© Mapbox © OpenStreetMap Improve this map" at bounding box center [572, 404] width 1145 height 707
click at [1172, 69] on icon "Dismiss" at bounding box center [1176, 76] width 16 height 16
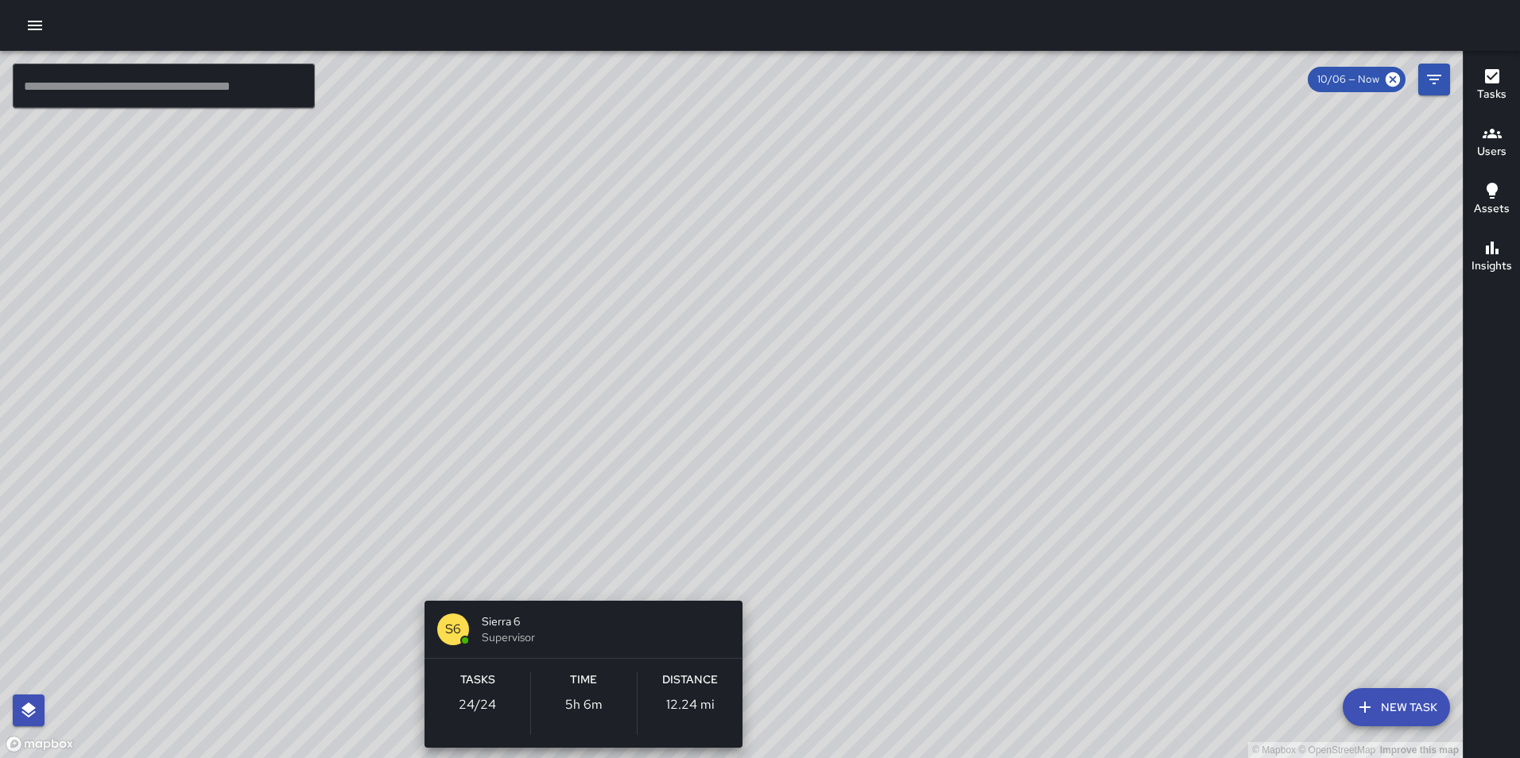
click at [575, 566] on div "© Mapbox © OpenStreetMap Improve this map S6 Sierra 6 Supervisor Tasks 24 / 24 …" at bounding box center [731, 404] width 1462 height 707
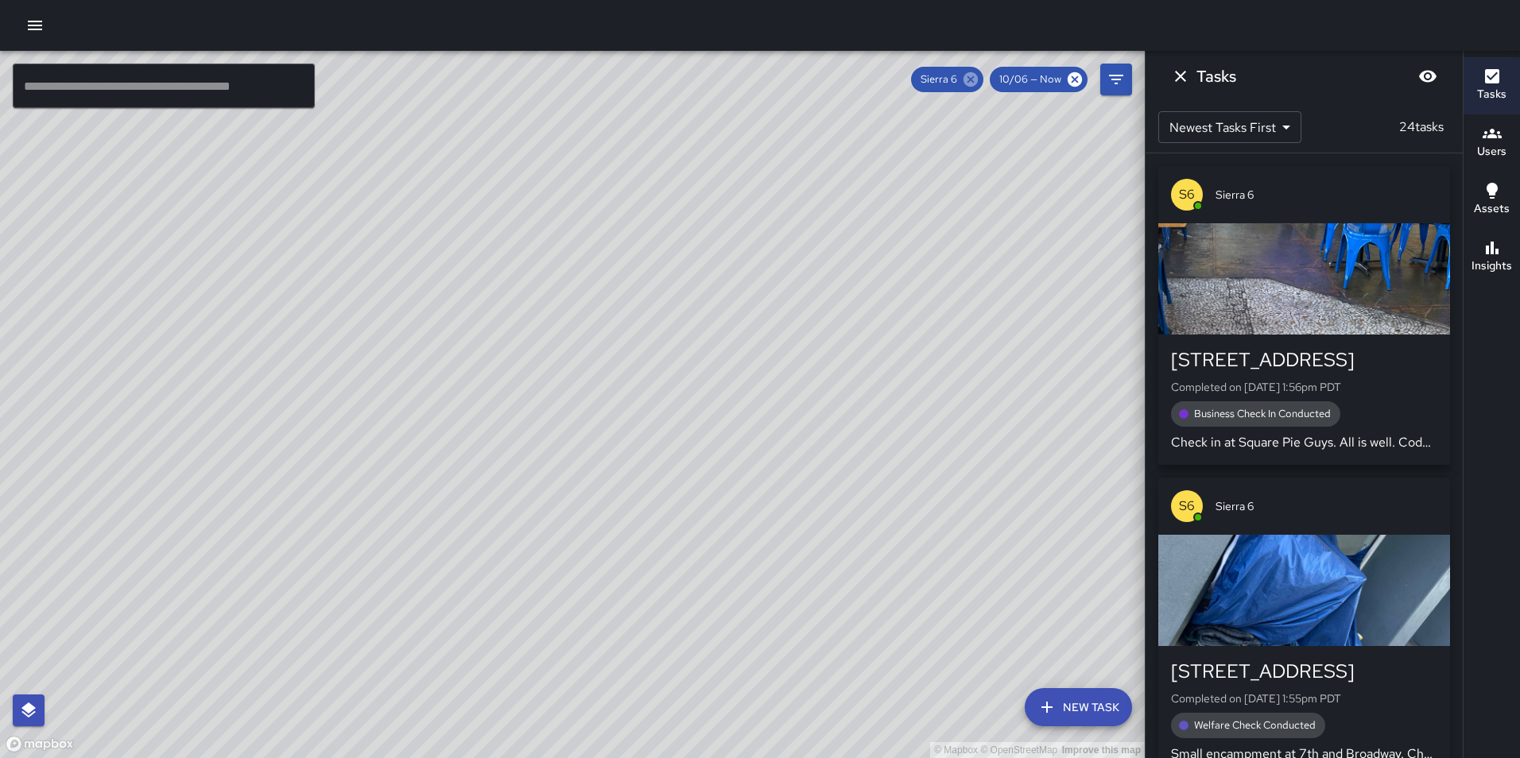
click at [969, 79] on icon at bounding box center [970, 79] width 14 height 14
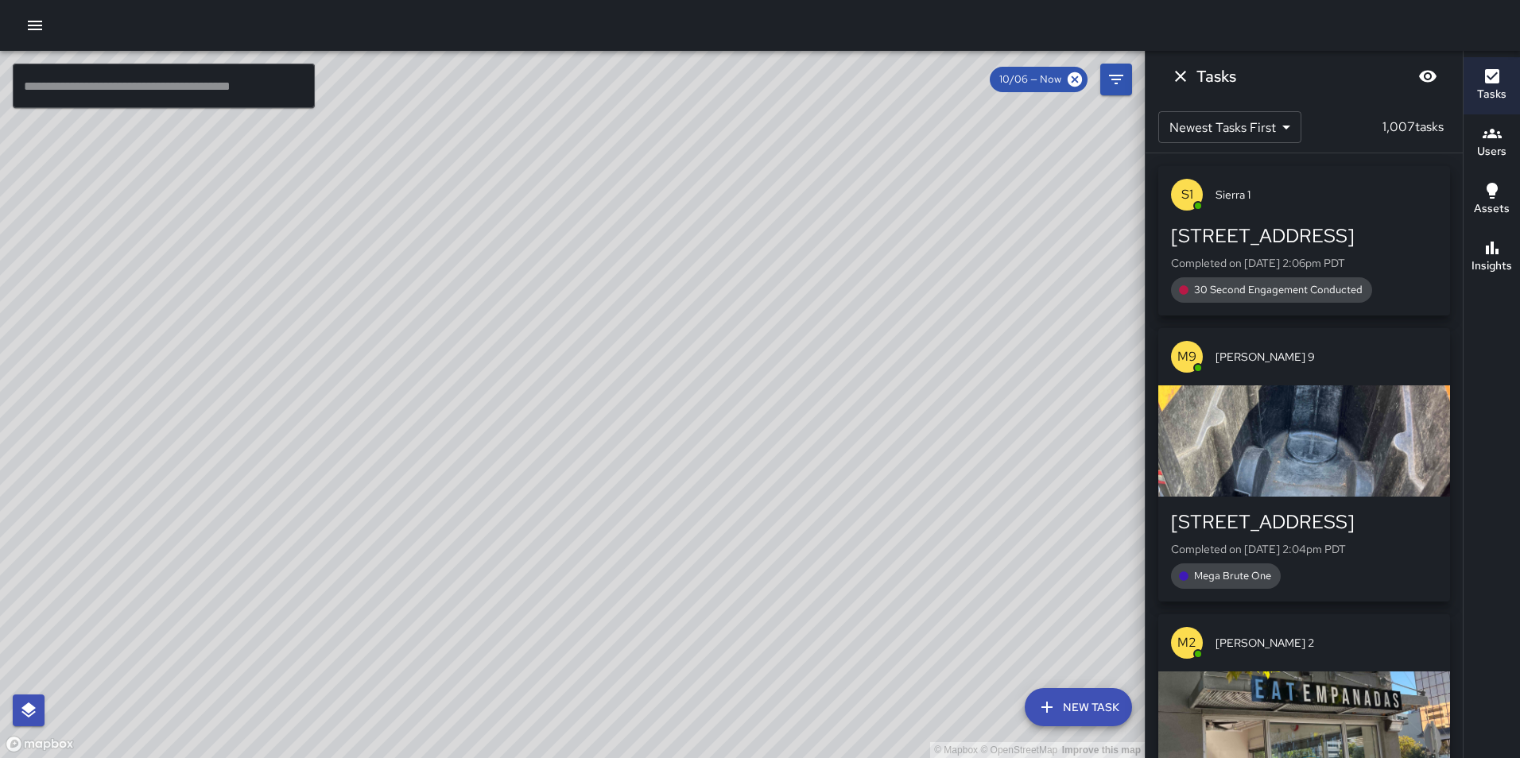
drag, startPoint x: 850, startPoint y: 268, endPoint x: 784, endPoint y: 461, distance: 204.4
click at [784, 461] on div "© Mapbox © OpenStreetMap Improve this map" at bounding box center [572, 404] width 1145 height 707
click at [758, 352] on div "© Mapbox © OpenStreetMap Improve this map S1 Sierra 1 Supervisor Tasks 30 / 30 …" at bounding box center [572, 404] width 1145 height 707
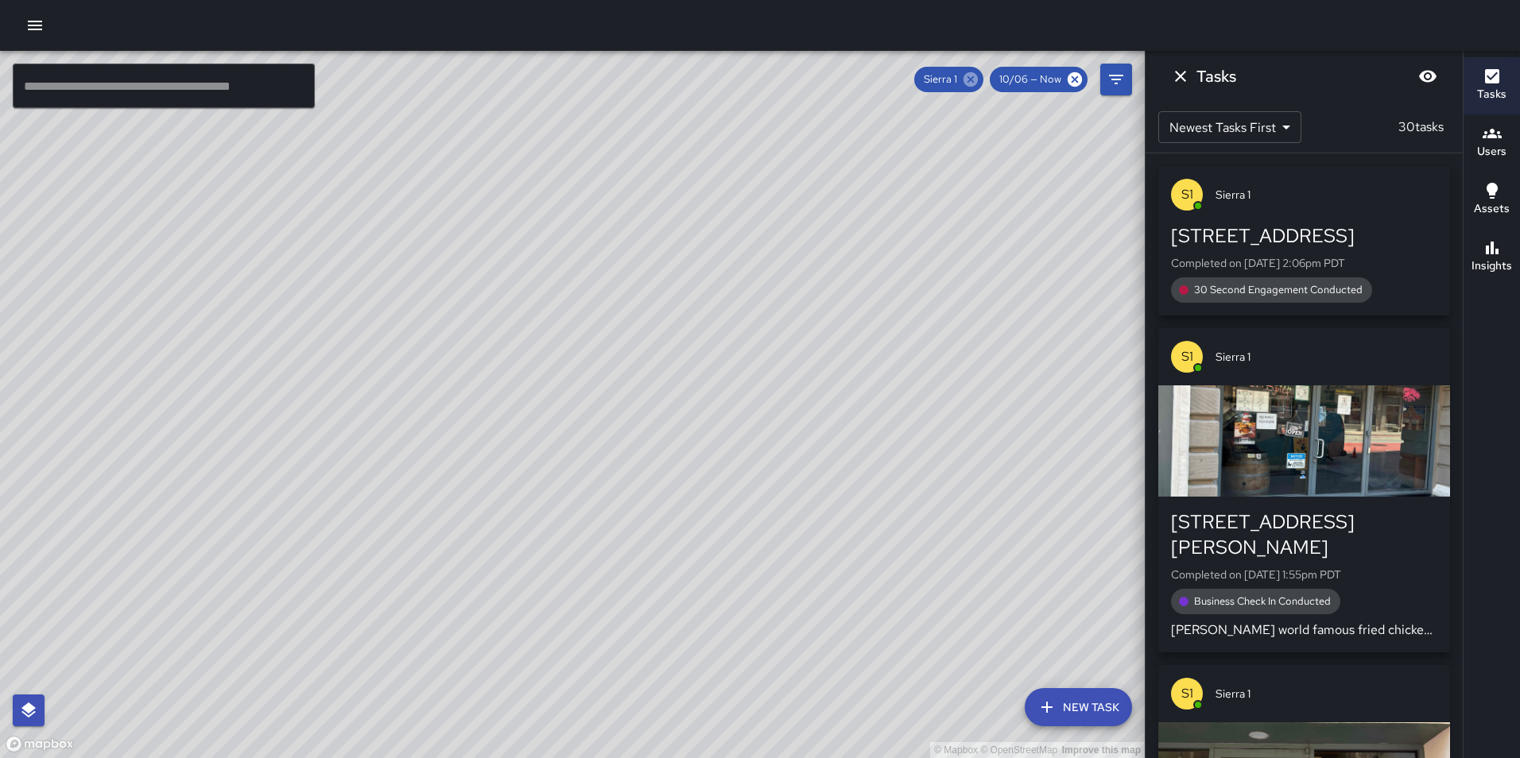
click at [976, 79] on icon at bounding box center [970, 79] width 14 height 14
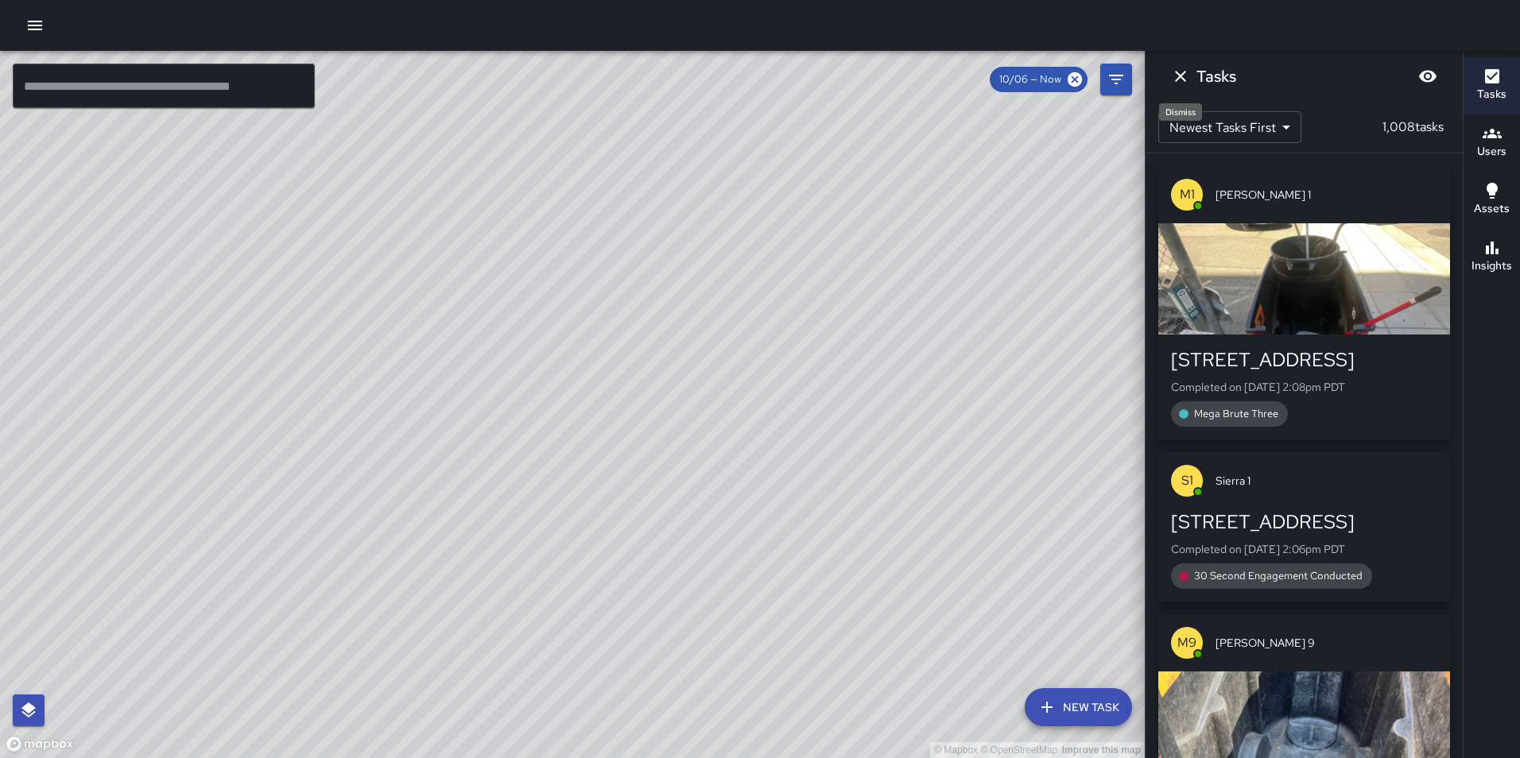
click at [1181, 78] on icon "Dismiss" at bounding box center [1180, 76] width 11 height 11
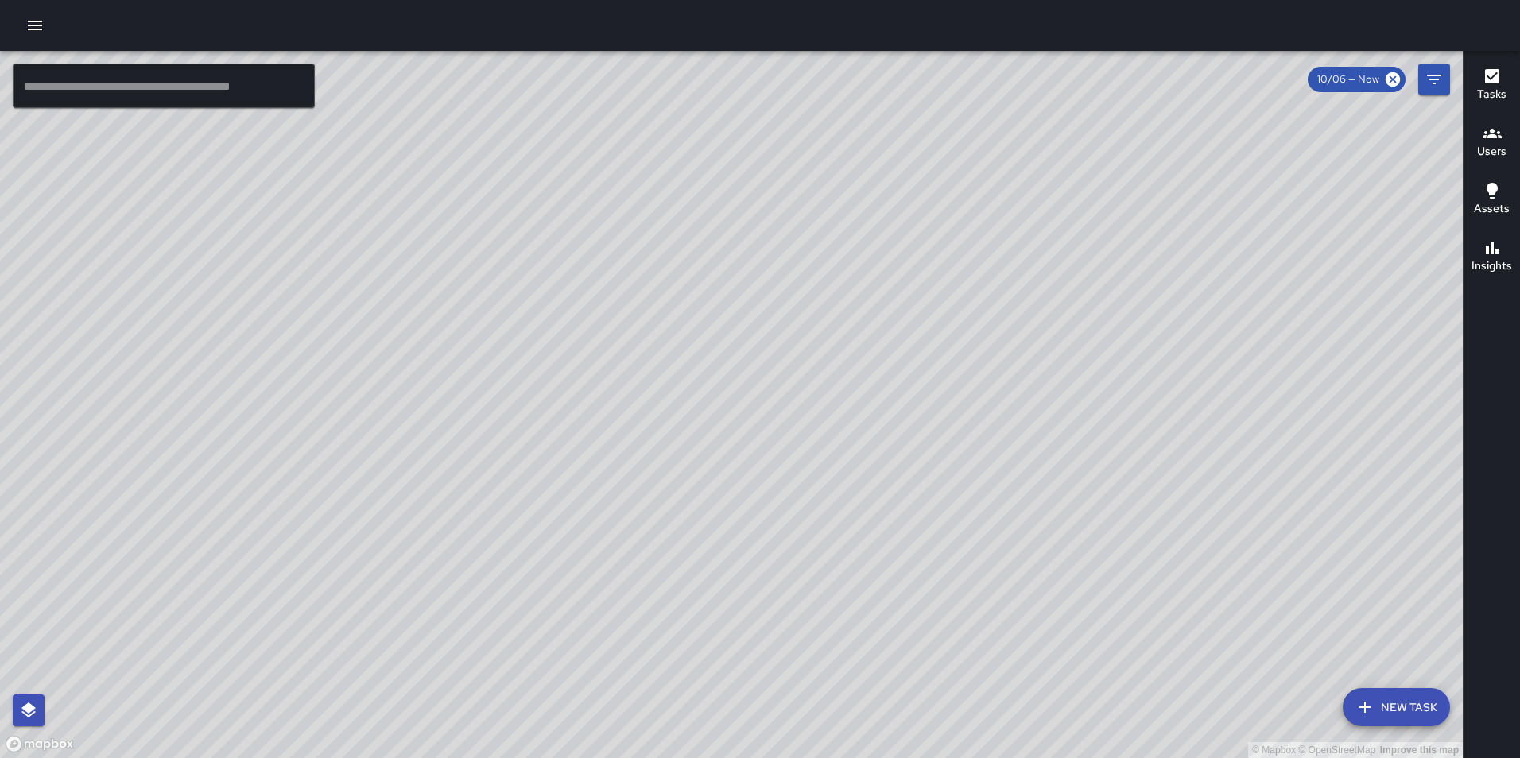
drag, startPoint x: 661, startPoint y: 338, endPoint x: 562, endPoint y: -15, distance: 366.6
click at [562, 0] on html "© Mapbox © OpenStreetMap Improve this map ​ New Task 10/06 — Now Map Layers Tas…" at bounding box center [760, 379] width 1520 height 758
drag, startPoint x: 516, startPoint y: 631, endPoint x: 583, endPoint y: 443, distance: 200.1
click at [583, 443] on div "© Mapbox © OpenStreetMap Improve this map" at bounding box center [731, 404] width 1462 height 707
click at [591, 544] on div "© Mapbox © OpenStreetMap Improve this map S6 Sierra 6 Supervisor Tasks 24 / 24 …" at bounding box center [731, 404] width 1462 height 707
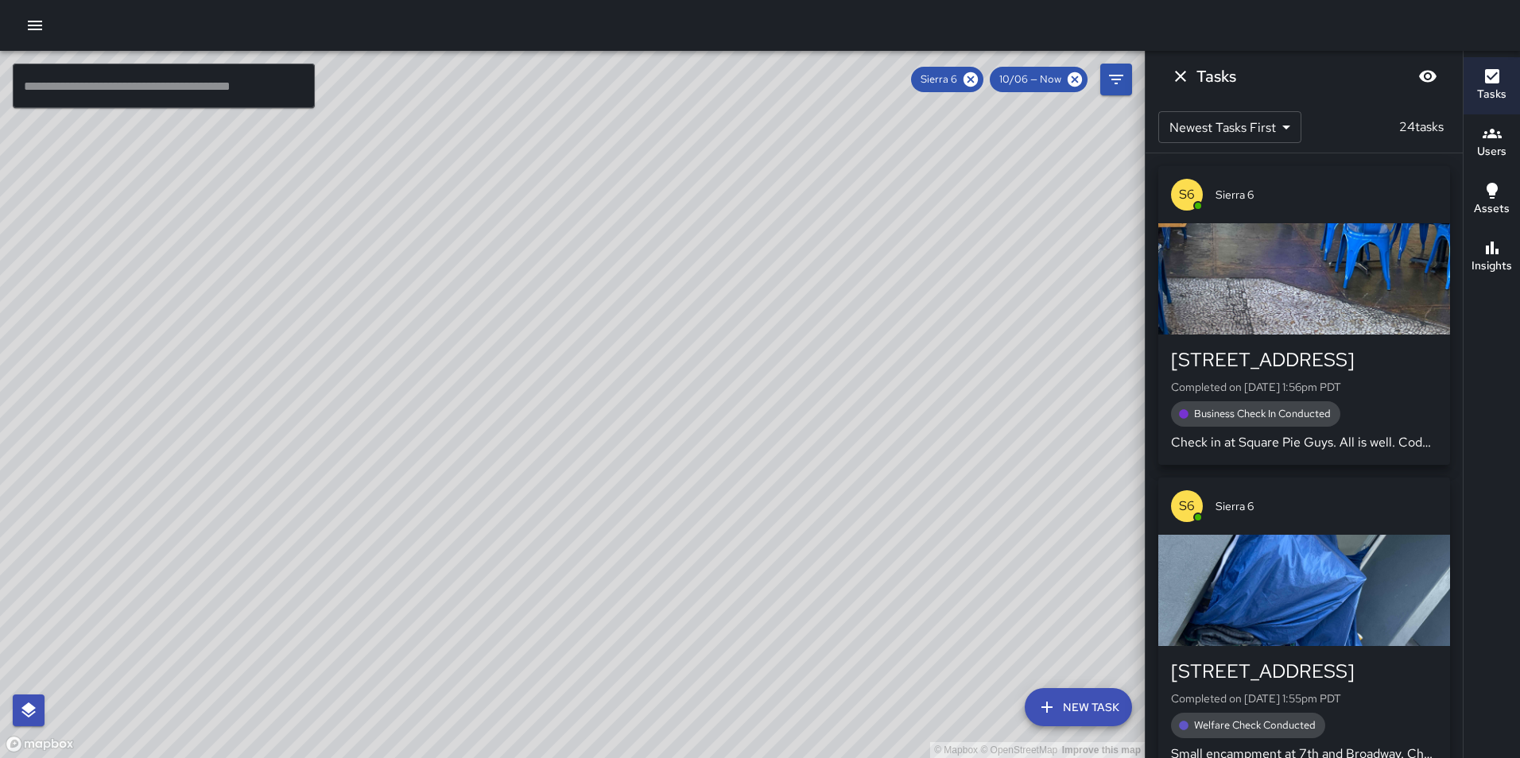
drag, startPoint x: 176, startPoint y: 467, endPoint x: 426, endPoint y: 470, distance: 249.6
click at [426, 470] on div "© Mapbox © OpenStreetMap Improve this map" at bounding box center [572, 404] width 1145 height 707
drag, startPoint x: 671, startPoint y: 295, endPoint x: 656, endPoint y: 269, distance: 29.6
click at [656, 269] on div "© Mapbox © OpenStreetMap Improve this map" at bounding box center [572, 404] width 1145 height 707
drag, startPoint x: 668, startPoint y: 180, endPoint x: 652, endPoint y: 351, distance: 172.5
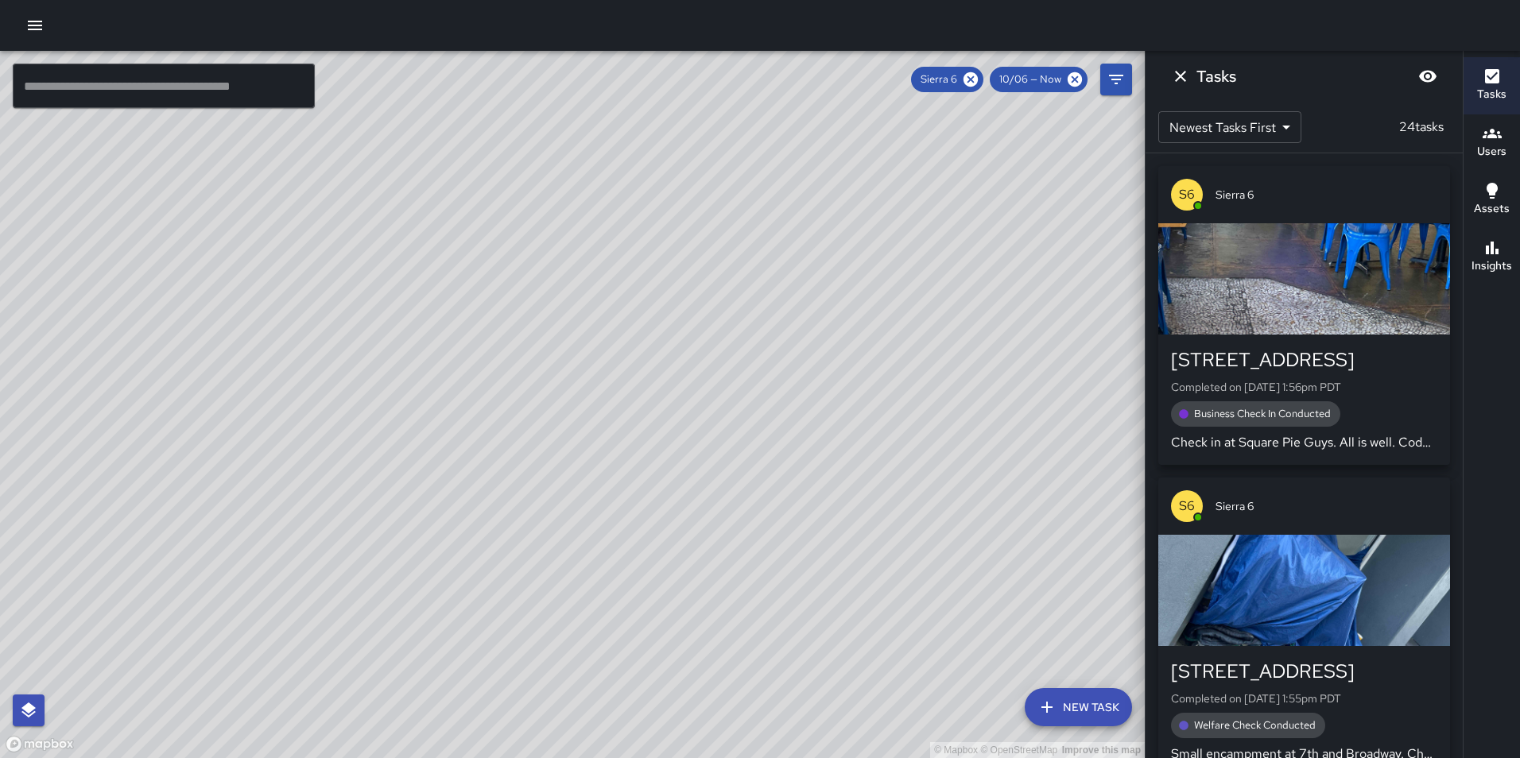
click at [652, 351] on div "© Mapbox © OpenStreetMap Improve this map" at bounding box center [572, 404] width 1145 height 707
drag, startPoint x: 676, startPoint y: 169, endPoint x: 660, endPoint y: 341, distance: 172.4
click at [660, 341] on div "© Mapbox © OpenStreetMap Improve this map" at bounding box center [572, 404] width 1145 height 707
click at [975, 79] on icon at bounding box center [970, 79] width 14 height 14
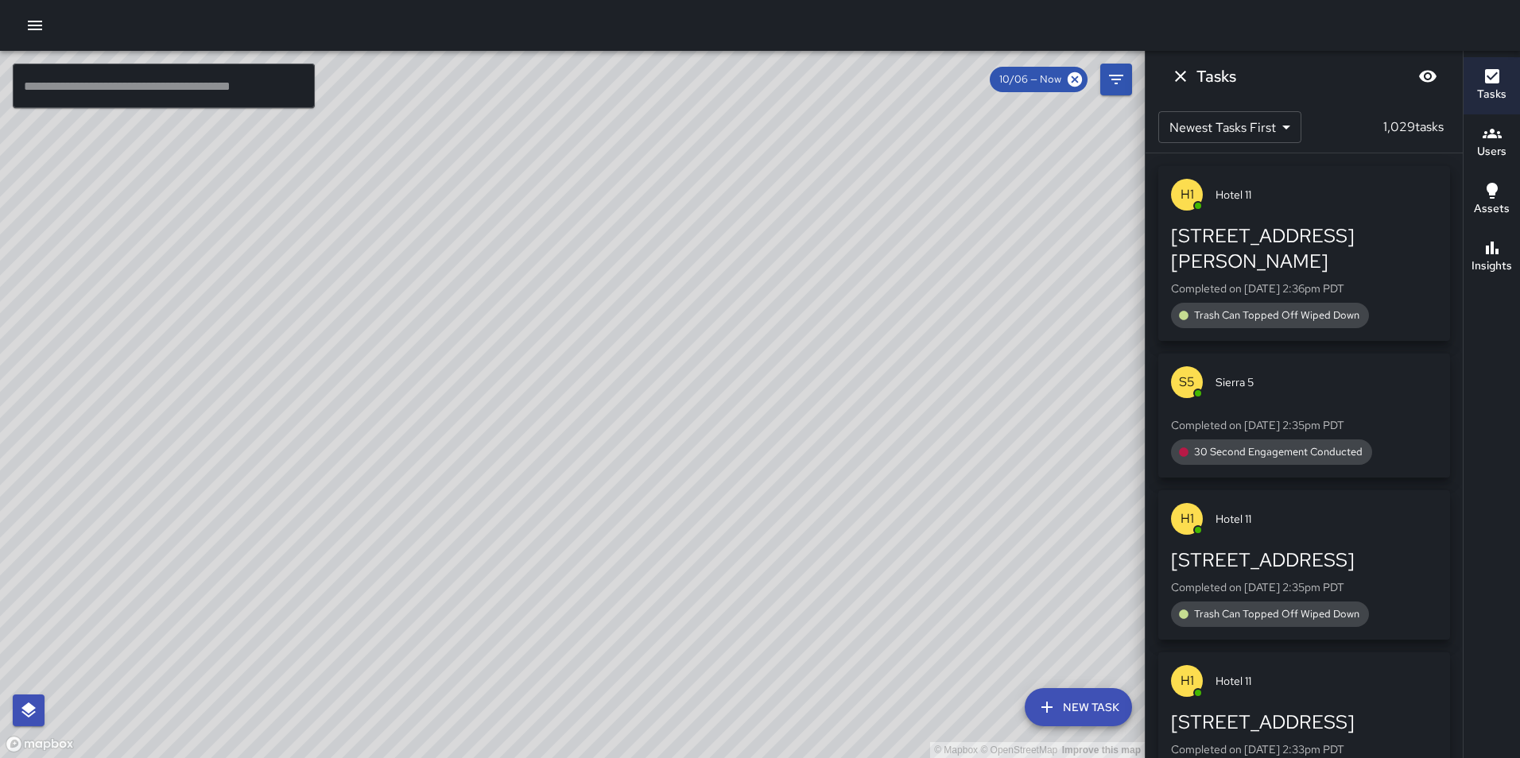
drag, startPoint x: 668, startPoint y: 200, endPoint x: 660, endPoint y: 285, distance: 84.6
drag, startPoint x: 660, startPoint y: 285, endPoint x: 677, endPoint y: 223, distance: 64.4
click at [677, 223] on div "© Mapbox © OpenStreetMap Improve this map" at bounding box center [572, 404] width 1145 height 707
drag, startPoint x: 677, startPoint y: 223, endPoint x: 610, endPoint y: 490, distance: 276.2
click at [610, 490] on div "© Mapbox © OpenStreetMap Improve this map" at bounding box center [572, 404] width 1145 height 707
